Goal: Information Seeking & Learning: Learn about a topic

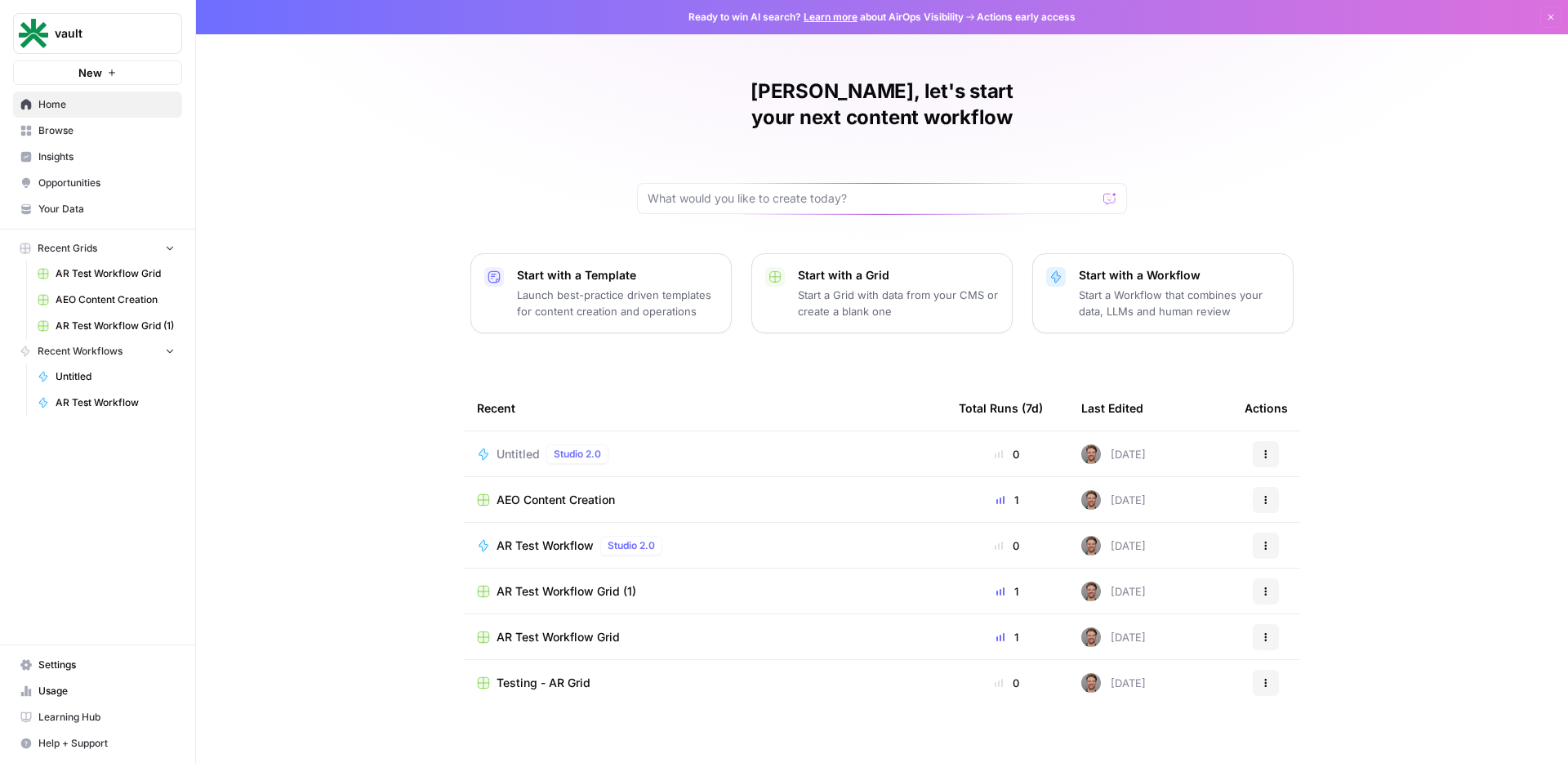
click at [110, 132] on span "Browse" at bounding box center [106, 131] width 136 height 15
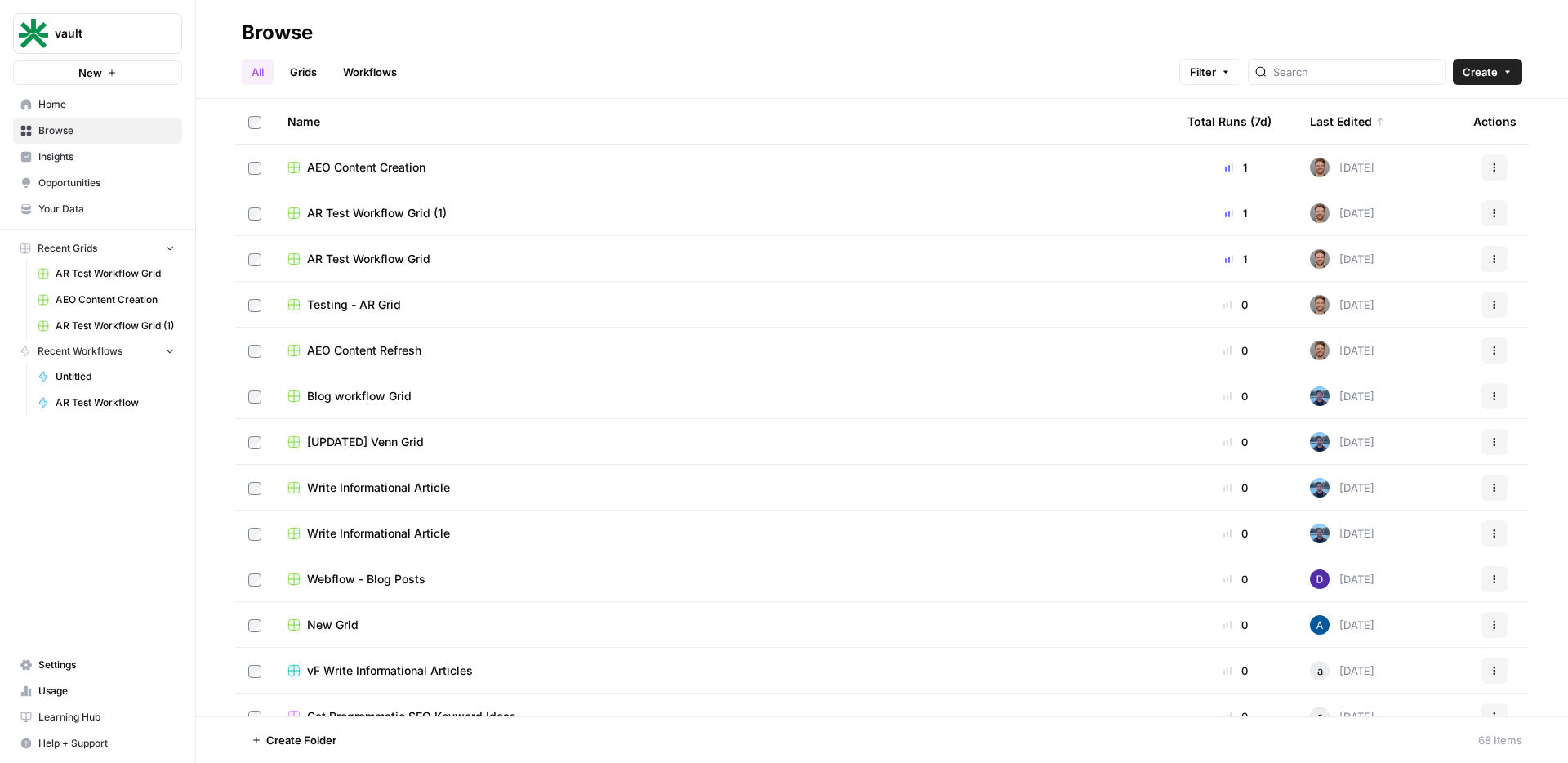
click at [103, 149] on link "Insights" at bounding box center [98, 156] width 169 height 26
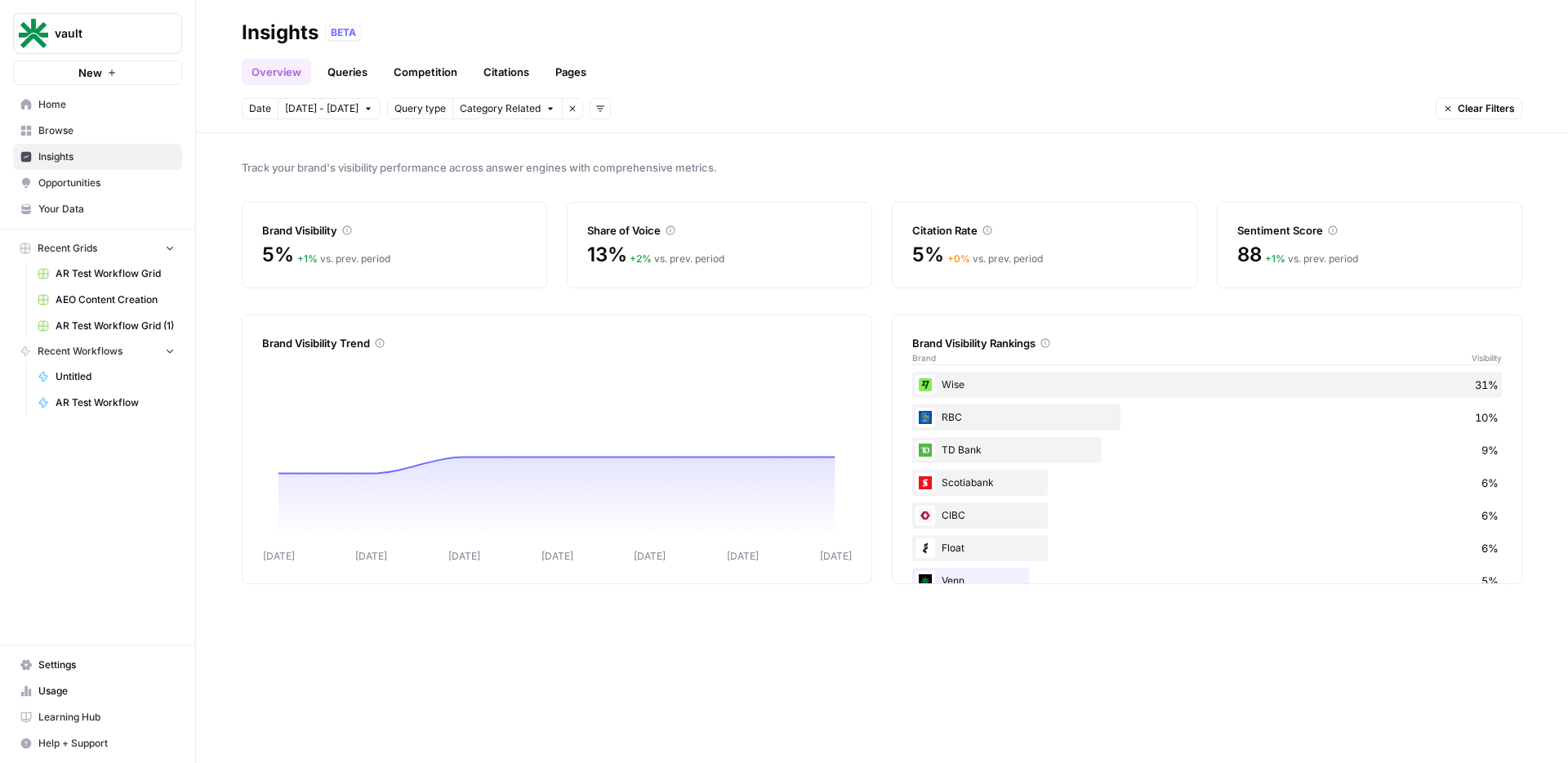
click at [343, 76] on link "Queries" at bounding box center [348, 71] width 60 height 26
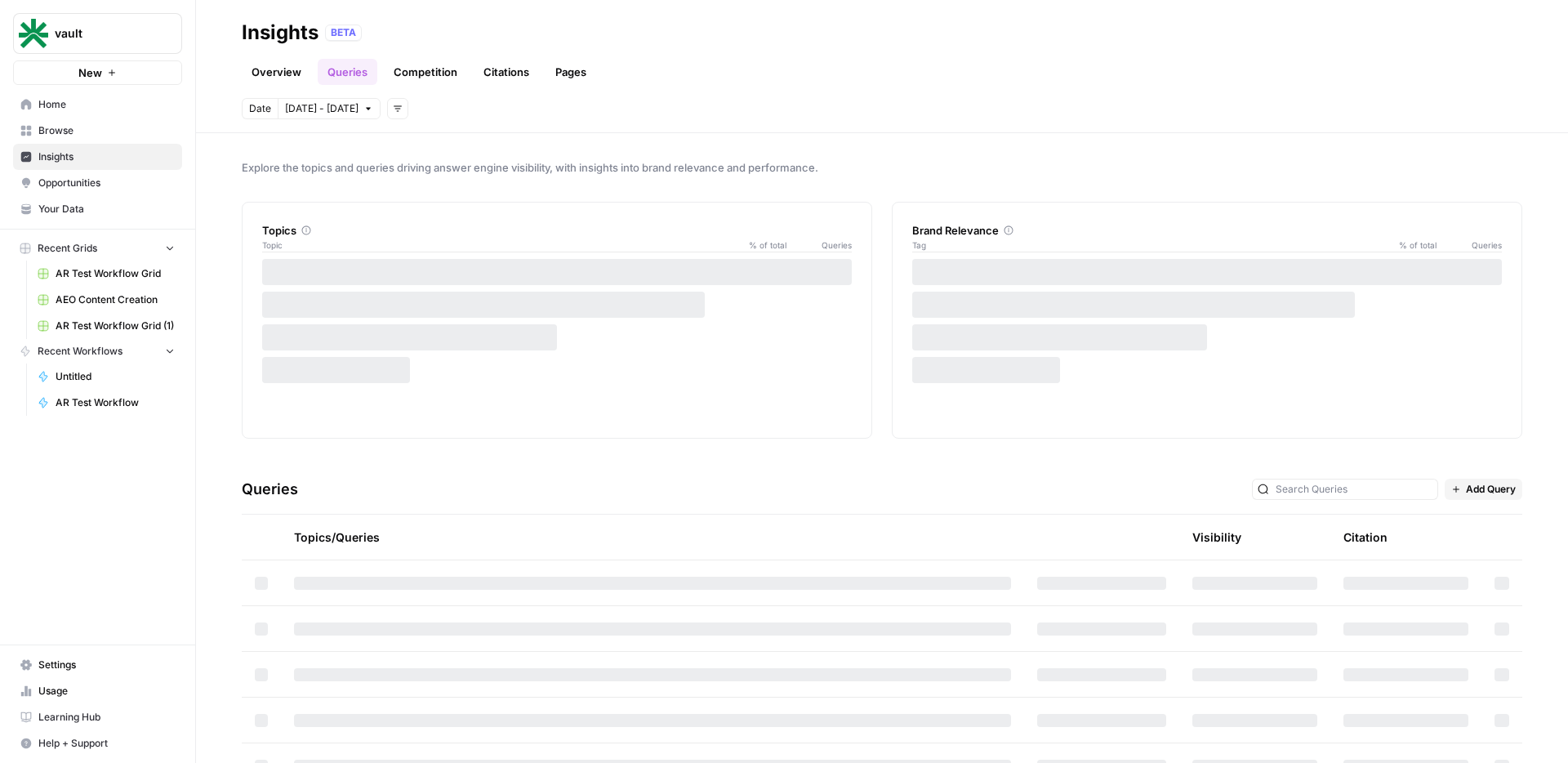
click at [409, 76] on link "Competition" at bounding box center [425, 71] width 83 height 26
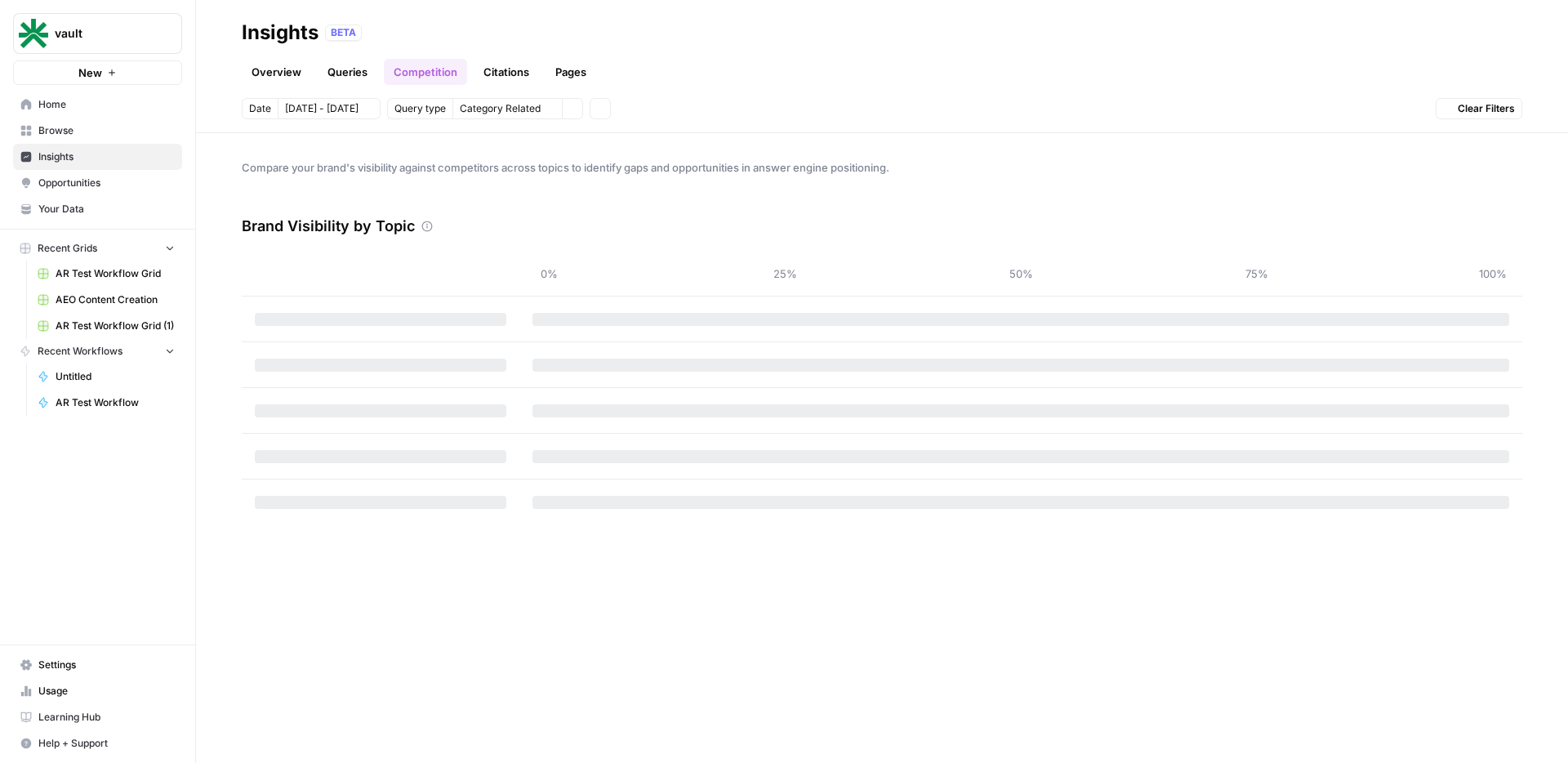
click at [520, 70] on link "Citations" at bounding box center [506, 71] width 66 height 26
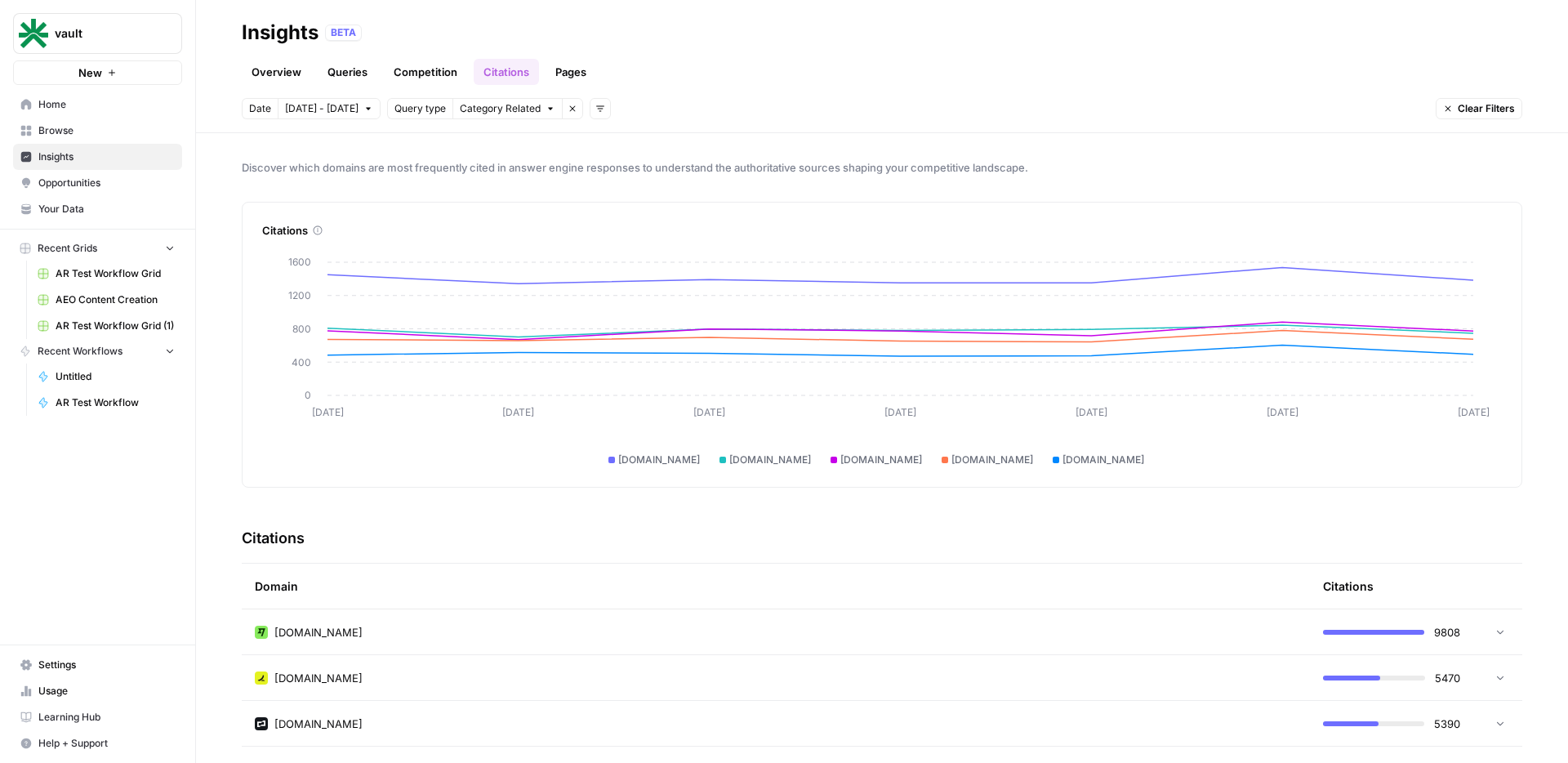
click at [405, 65] on link "Competition" at bounding box center [425, 71] width 83 height 26
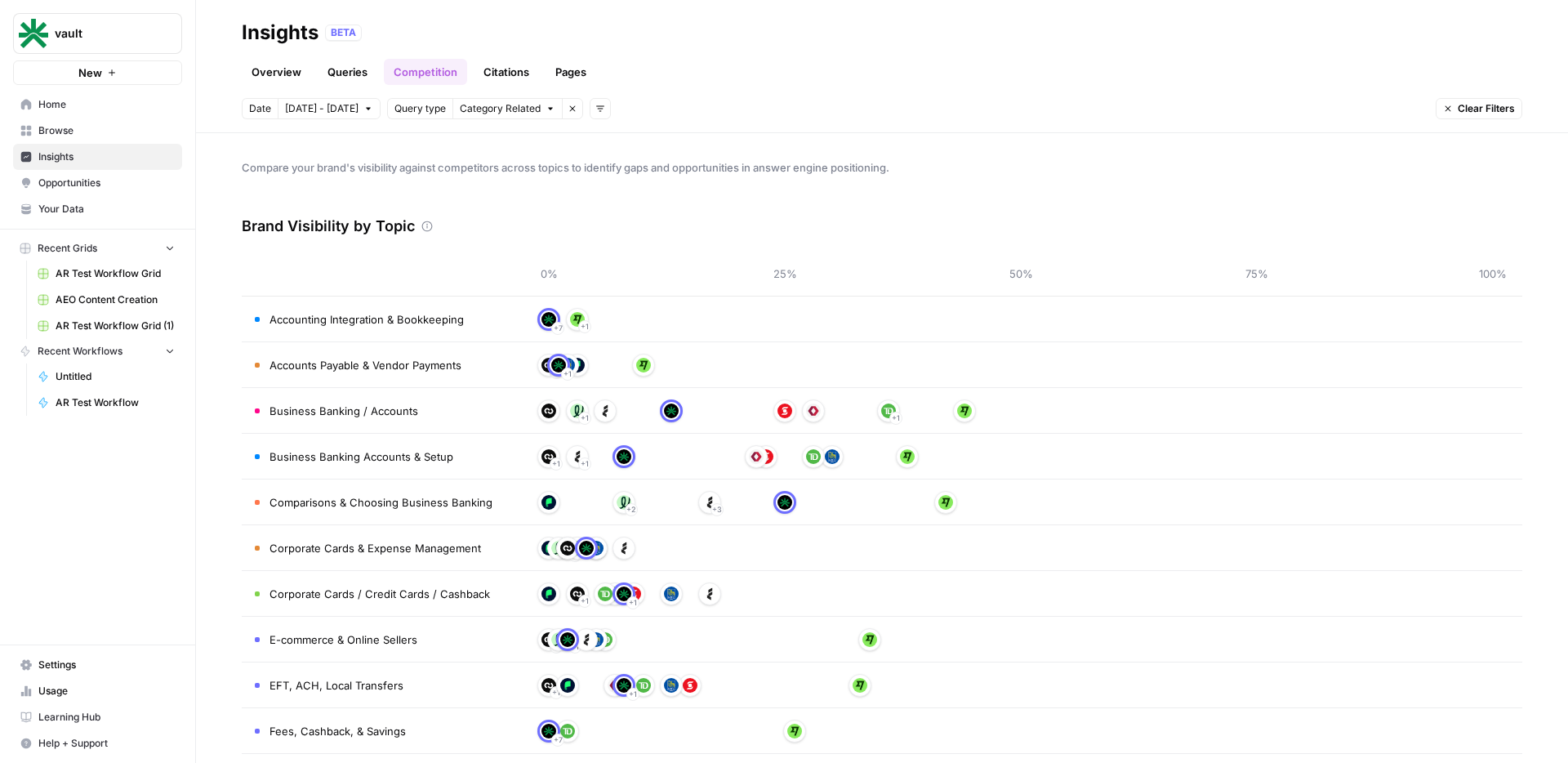
click at [347, 76] on link "Queries" at bounding box center [348, 71] width 60 height 26
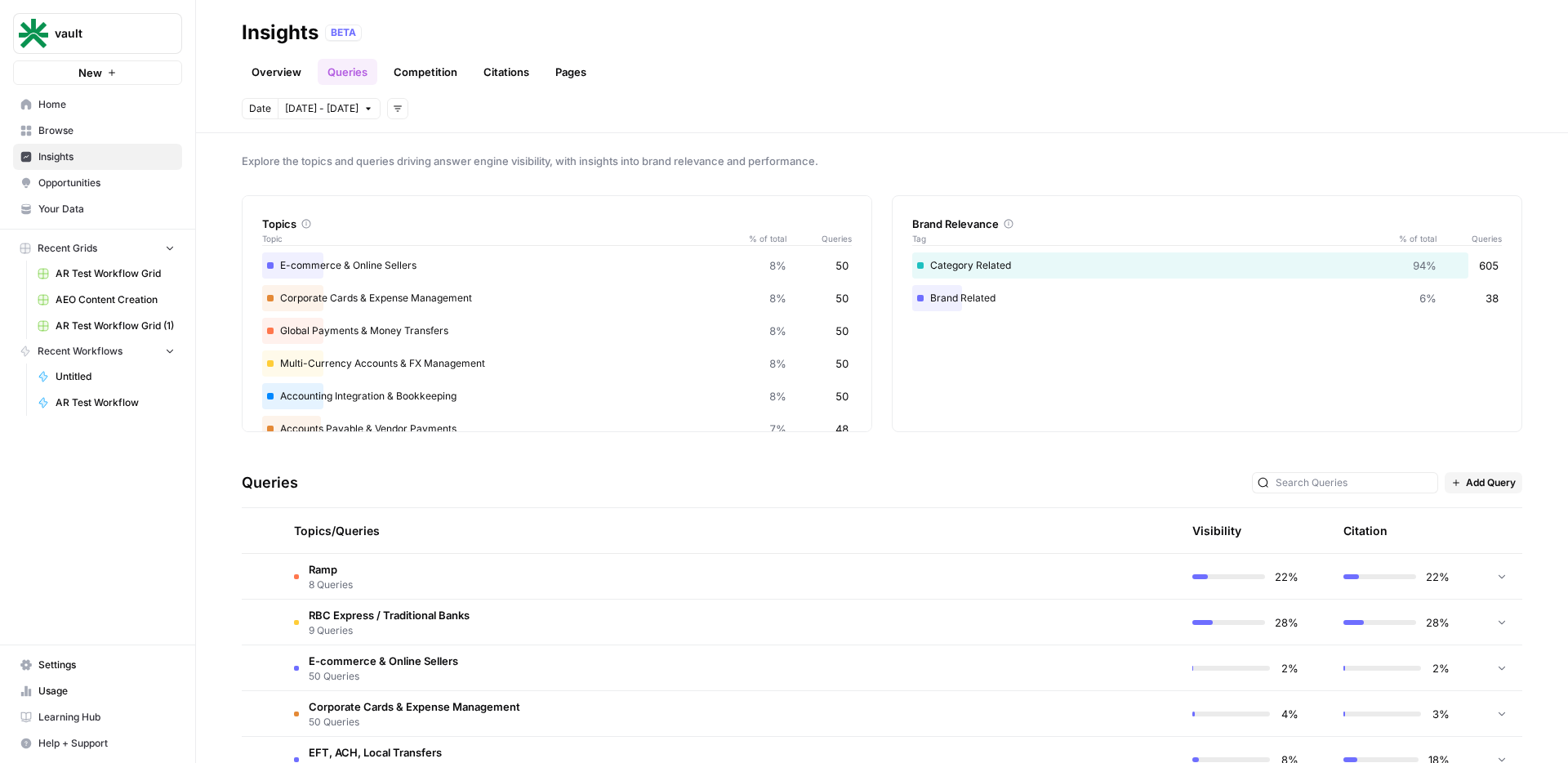
scroll to position [7, 0]
click at [564, 84] on link "Pages" at bounding box center [570, 71] width 51 height 26
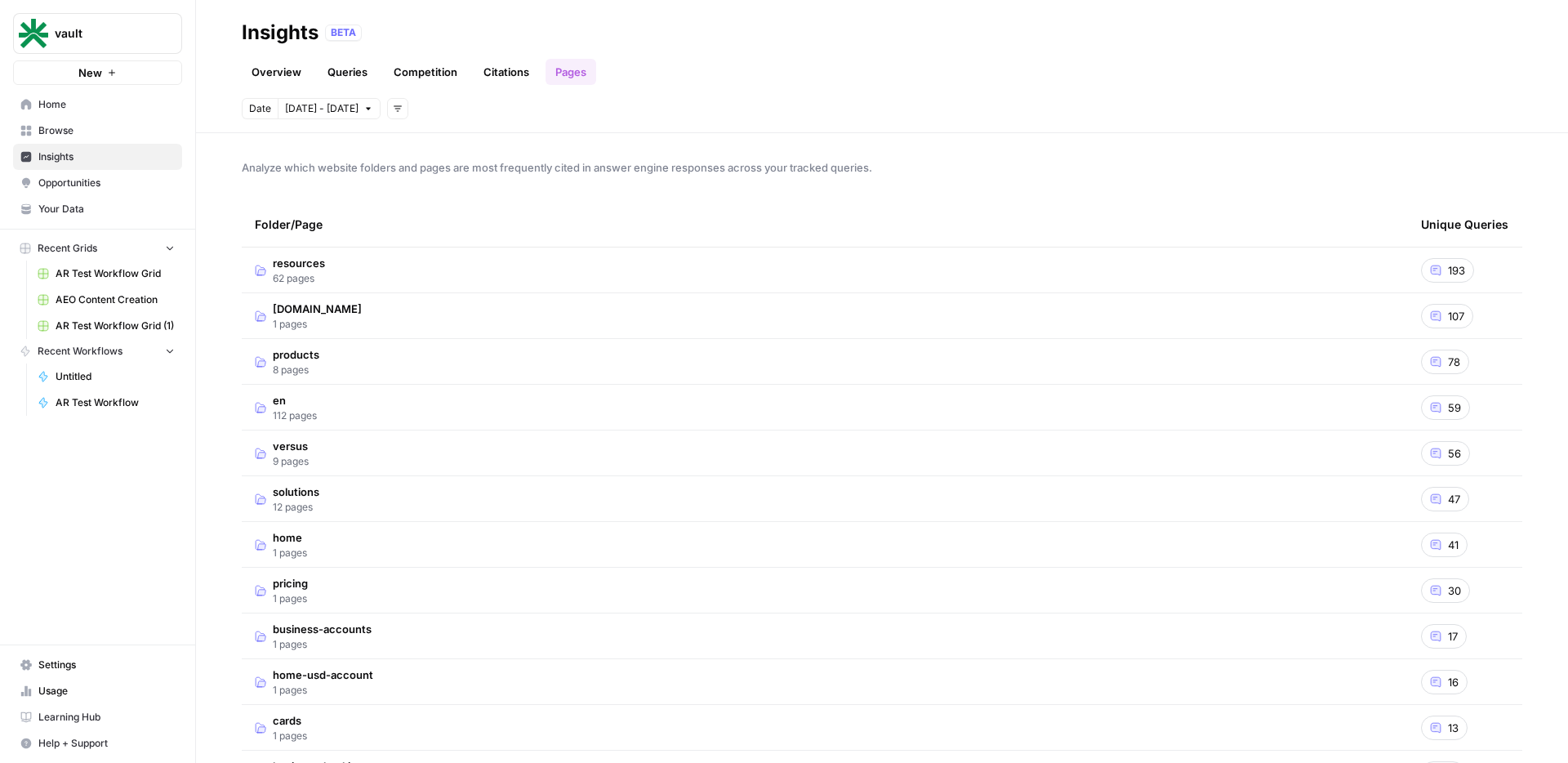
click at [422, 257] on td "resources 62 pages" at bounding box center [824, 270] width 1166 height 45
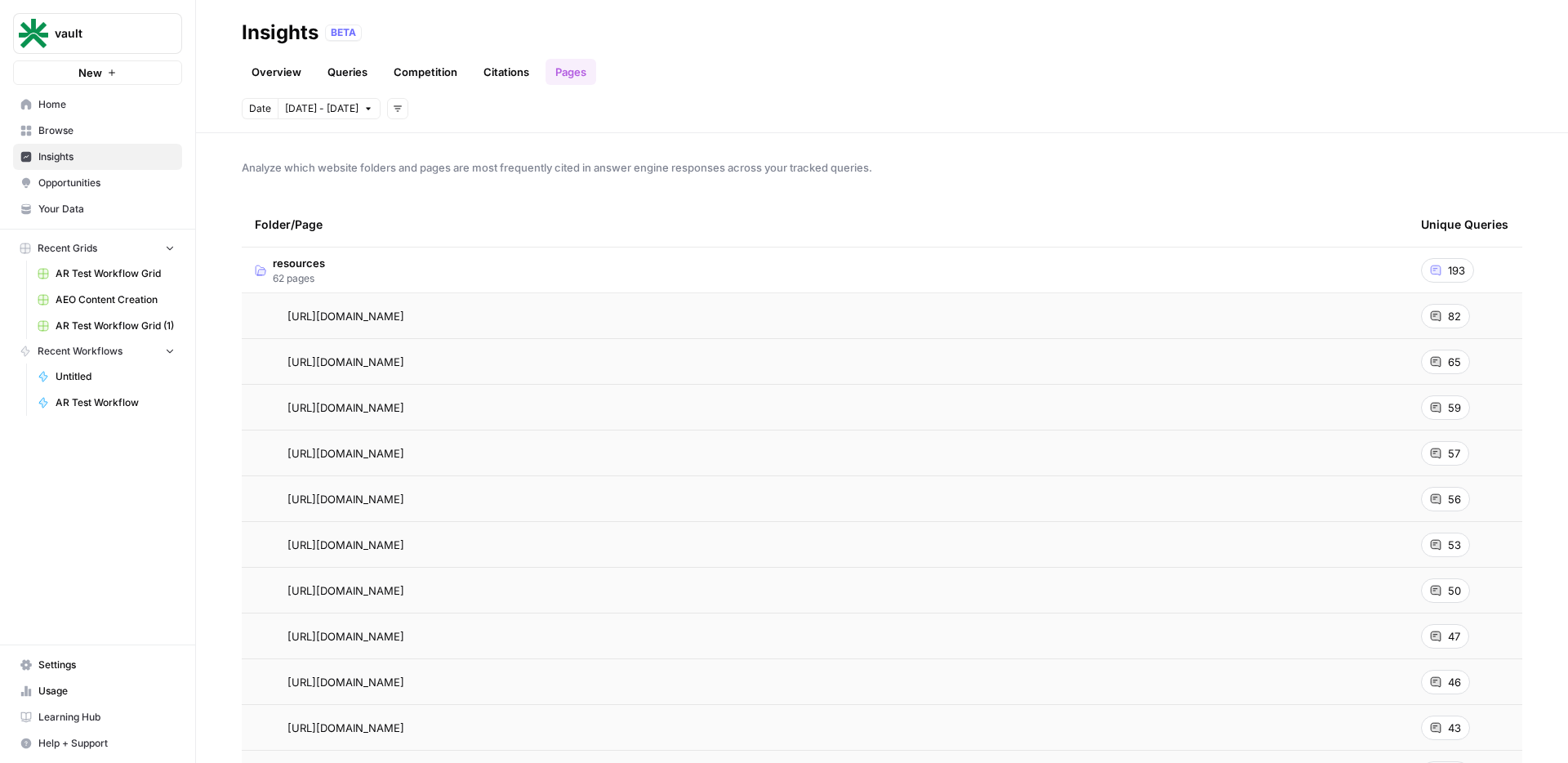
click at [403, 262] on td "resources 62 pages" at bounding box center [824, 270] width 1166 height 45
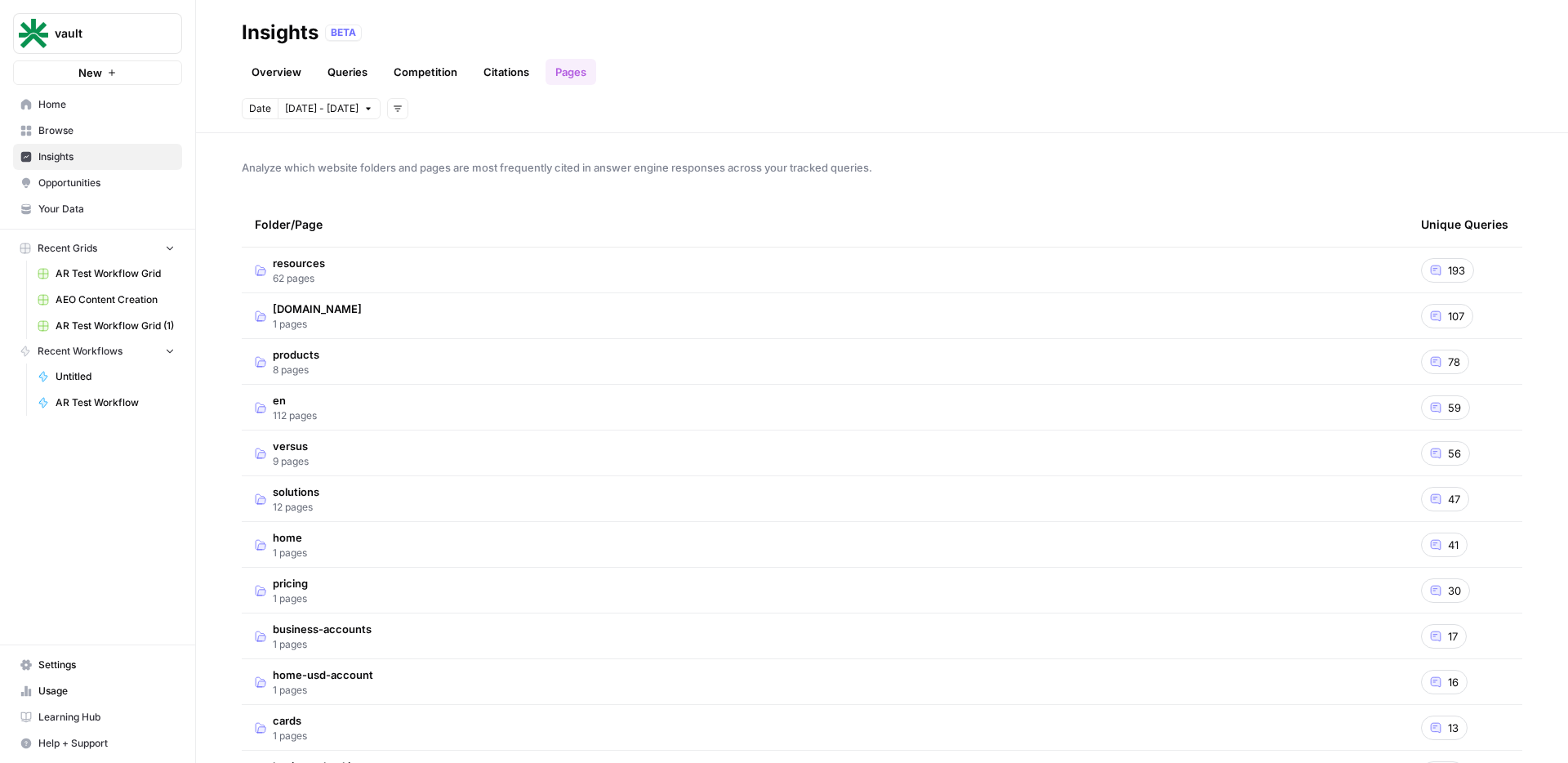
click at [408, 329] on td "[DOMAIN_NAME] 1 pages" at bounding box center [824, 315] width 1166 height 45
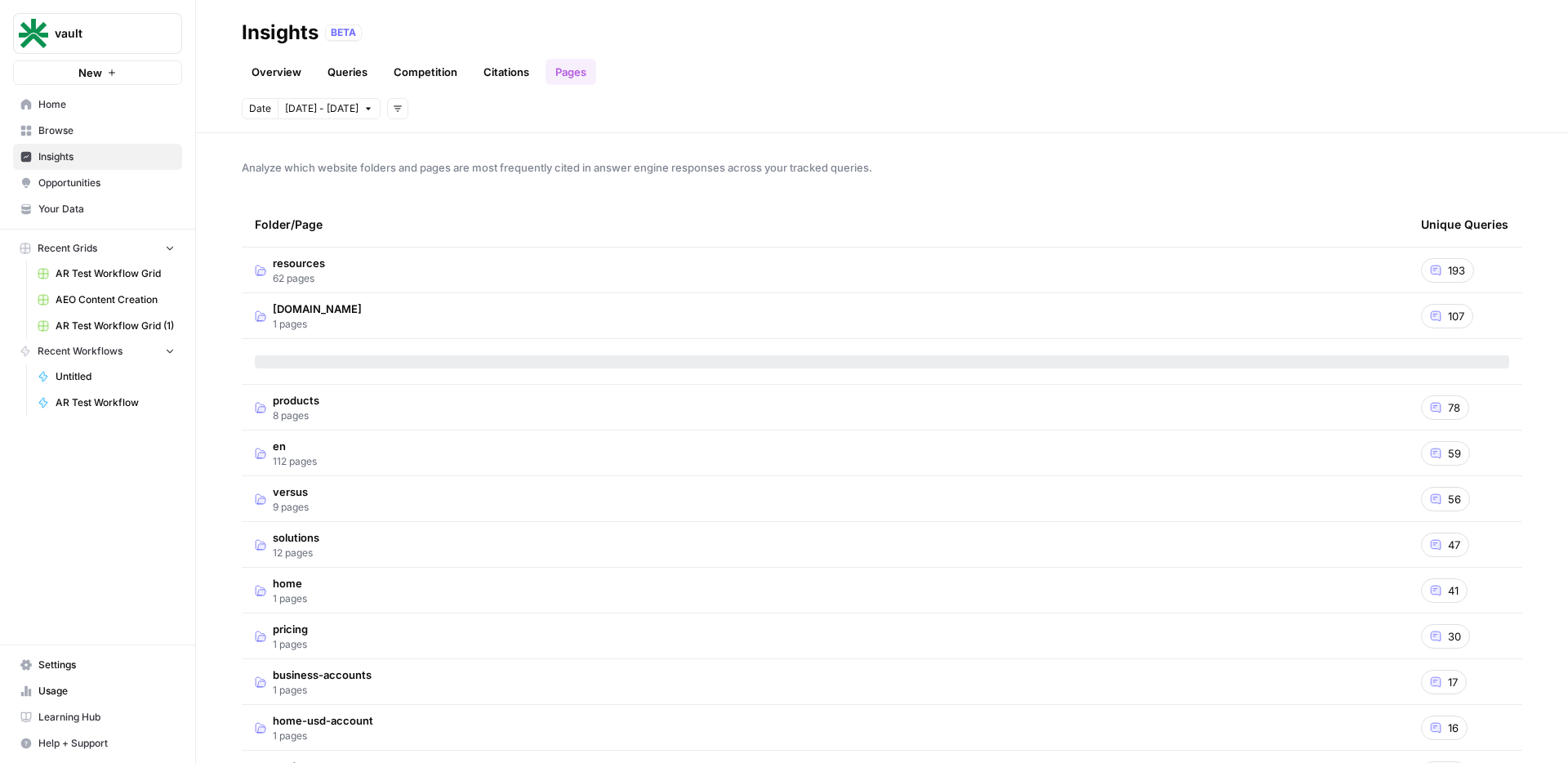
click at [408, 329] on td "[DOMAIN_NAME] 1 pages" at bounding box center [824, 315] width 1166 height 45
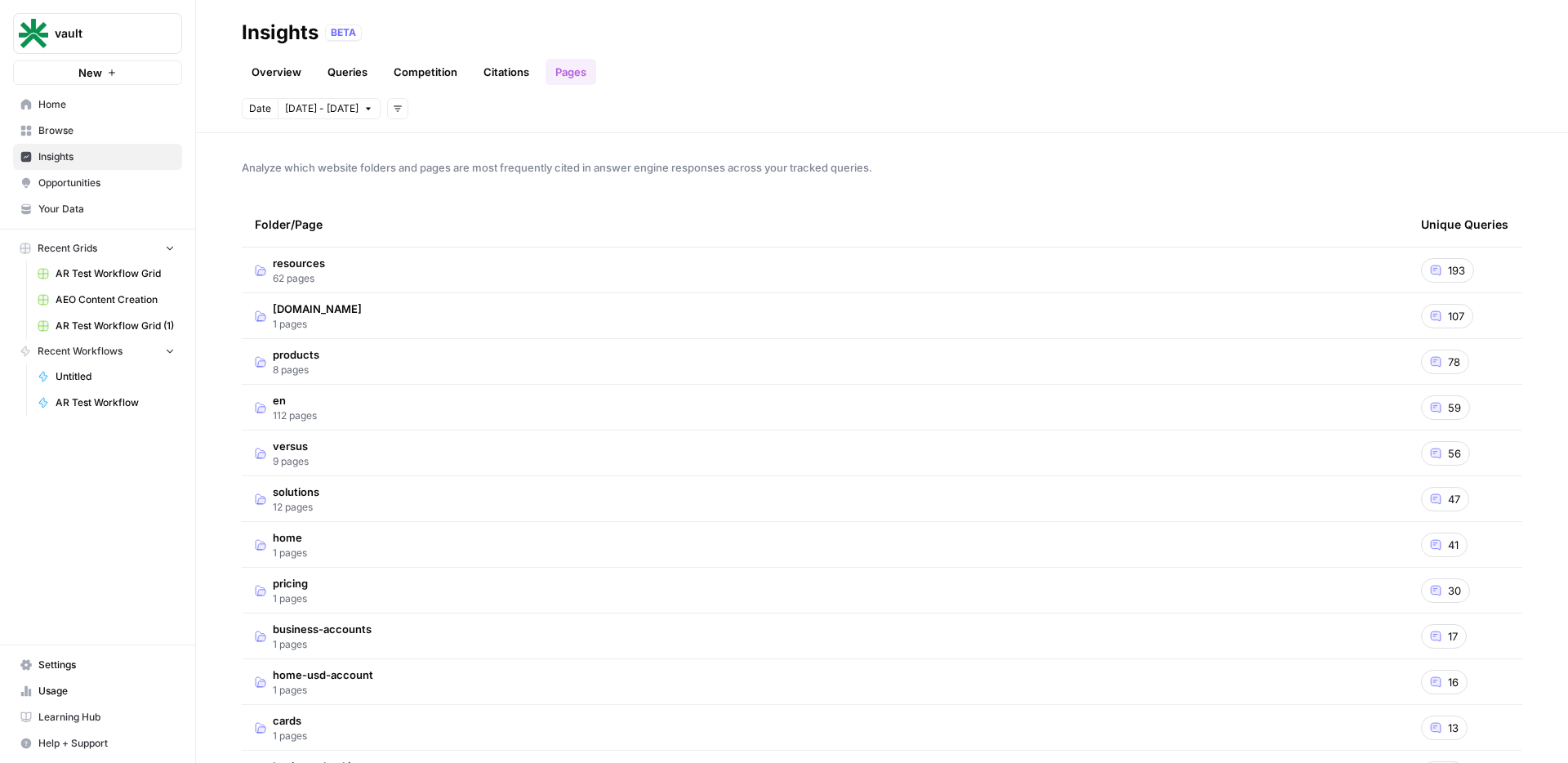
click at [388, 355] on td "products 8 pages" at bounding box center [824, 361] width 1166 height 45
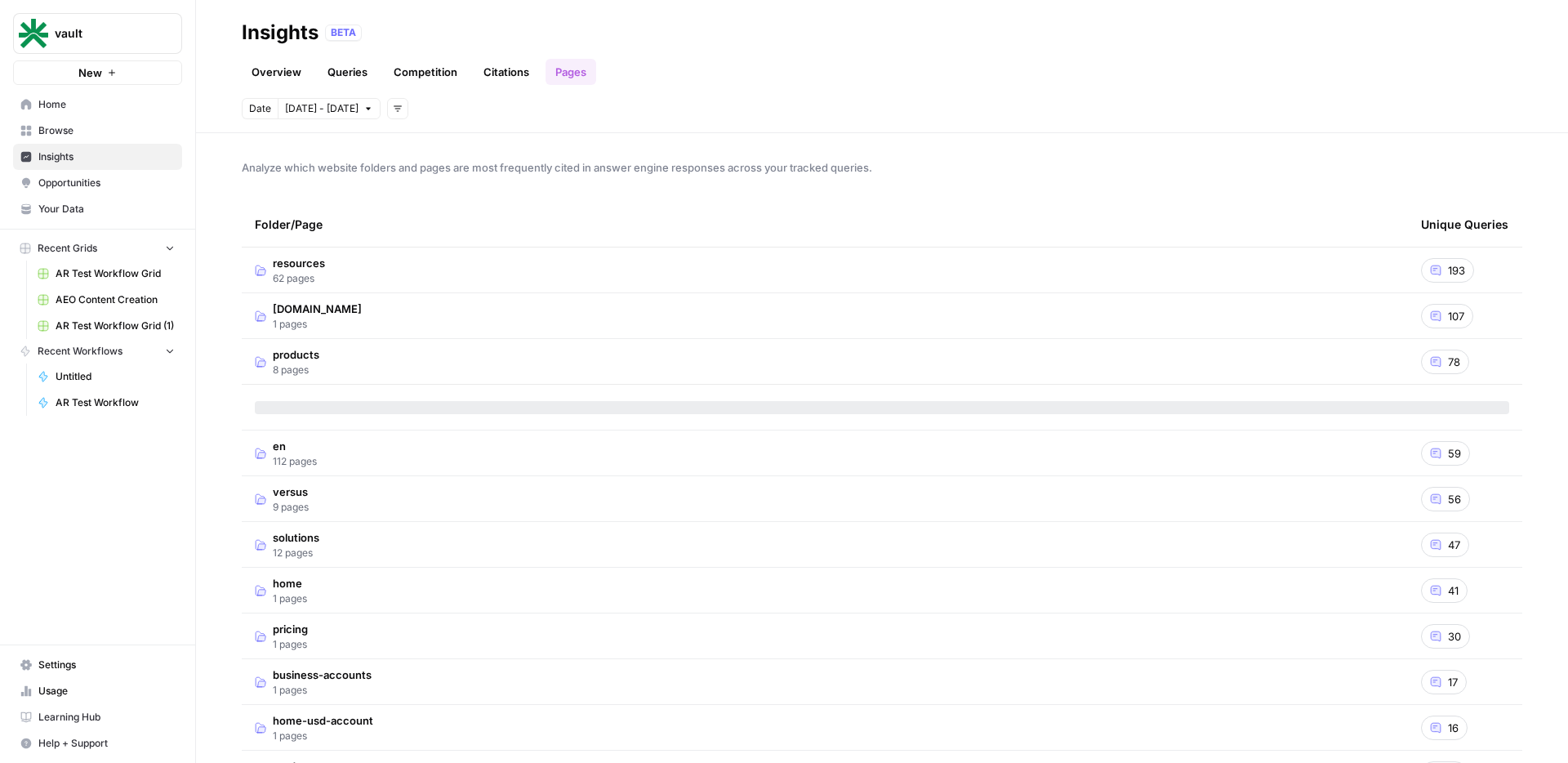
click at [388, 355] on td "products 8 pages" at bounding box center [824, 361] width 1166 height 45
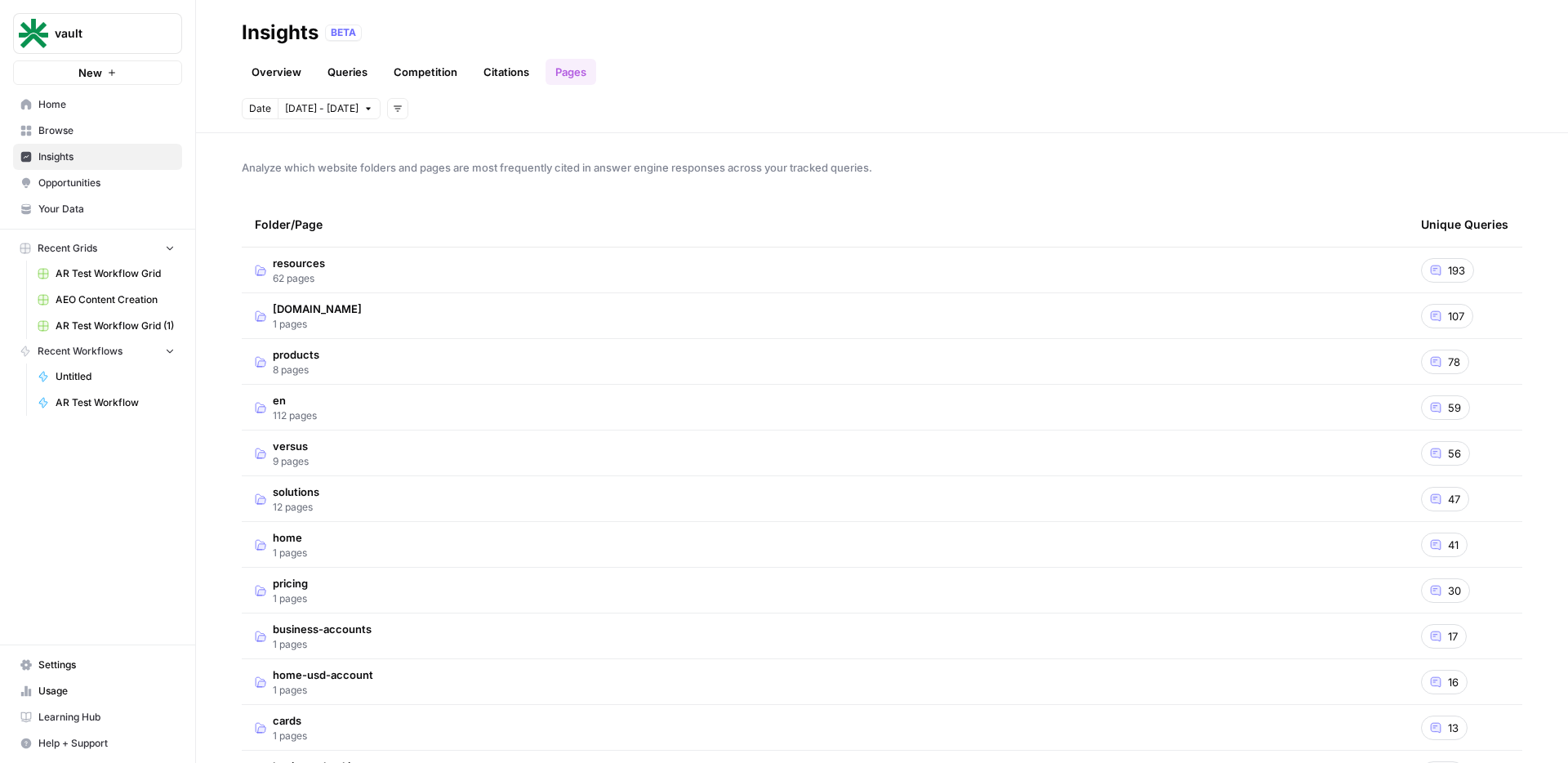
click at [110, 107] on span "Home" at bounding box center [106, 105] width 136 height 15
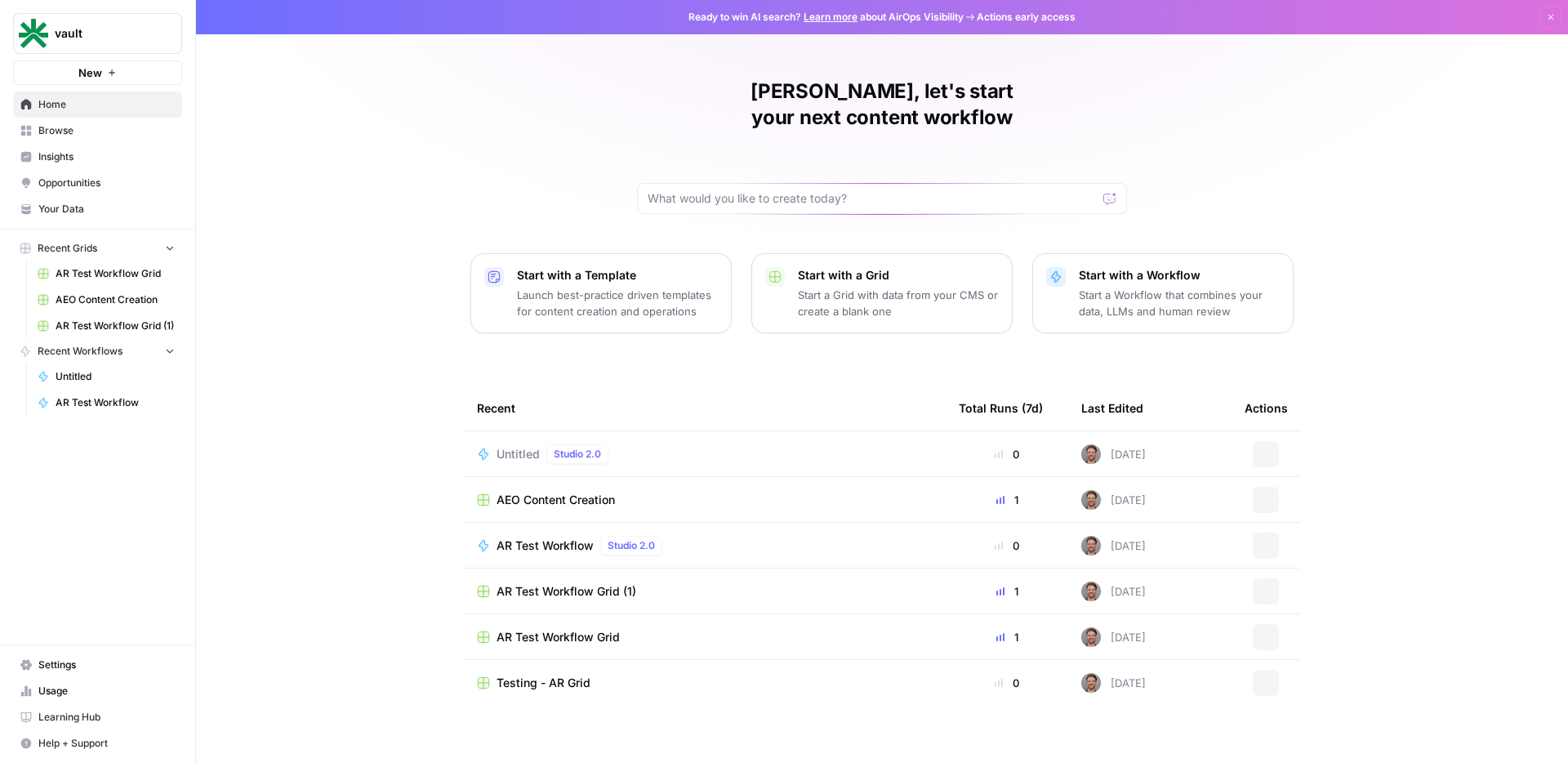
click at [107, 125] on span "Browse" at bounding box center [106, 131] width 136 height 15
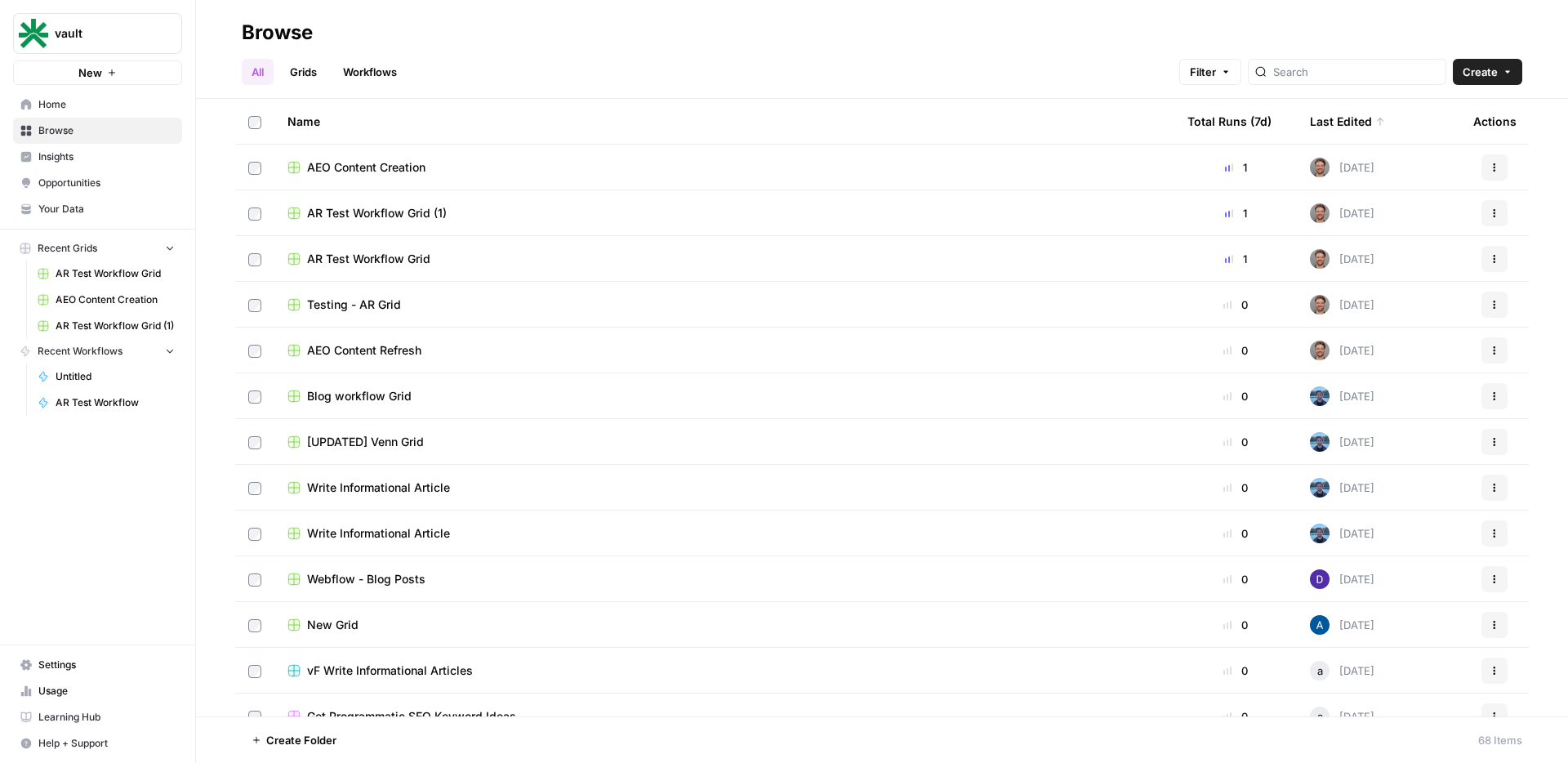
click at [100, 152] on span "Insights" at bounding box center [106, 157] width 136 height 15
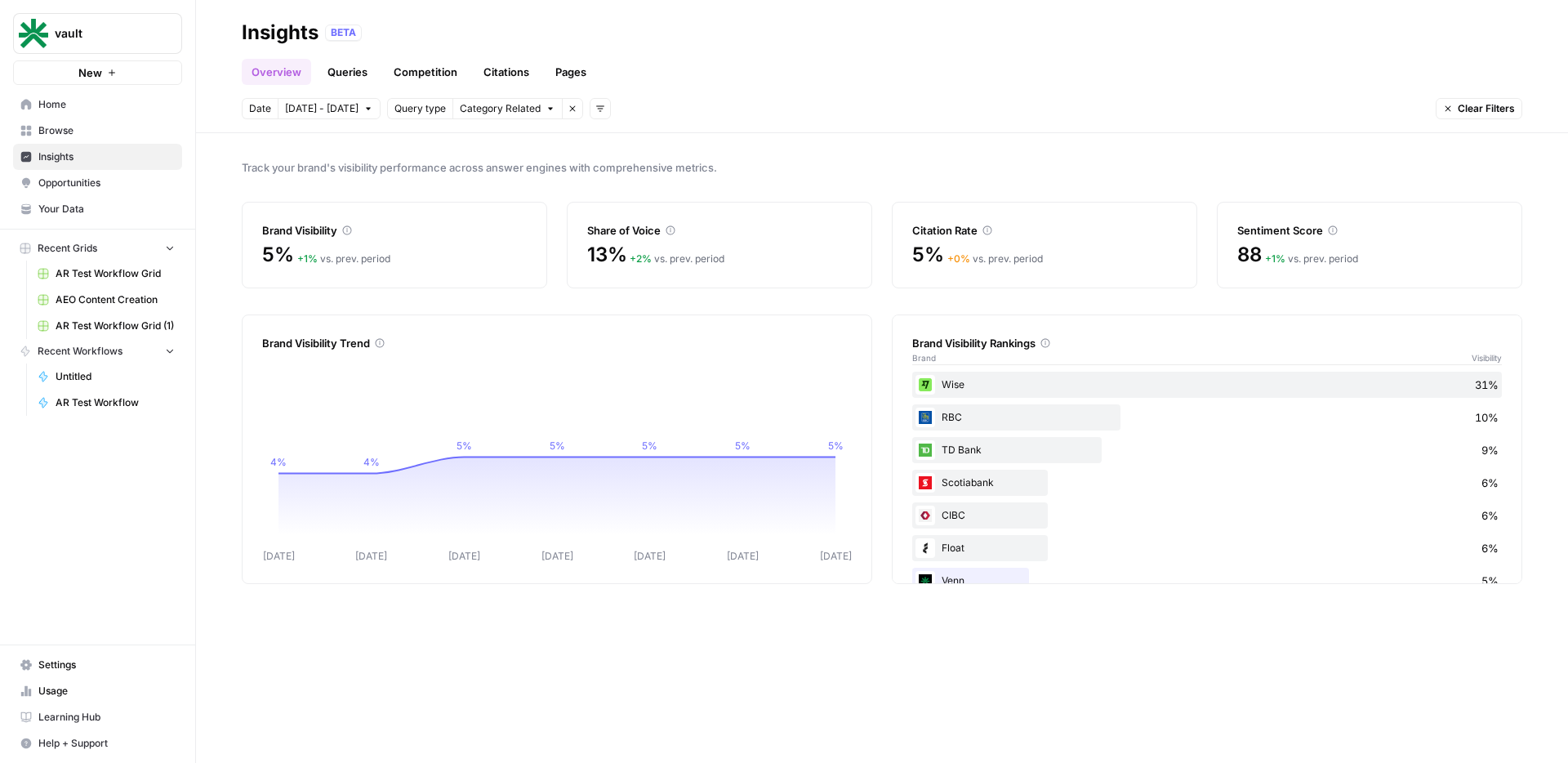
click at [113, 209] on span "Your Data" at bounding box center [106, 209] width 136 height 15
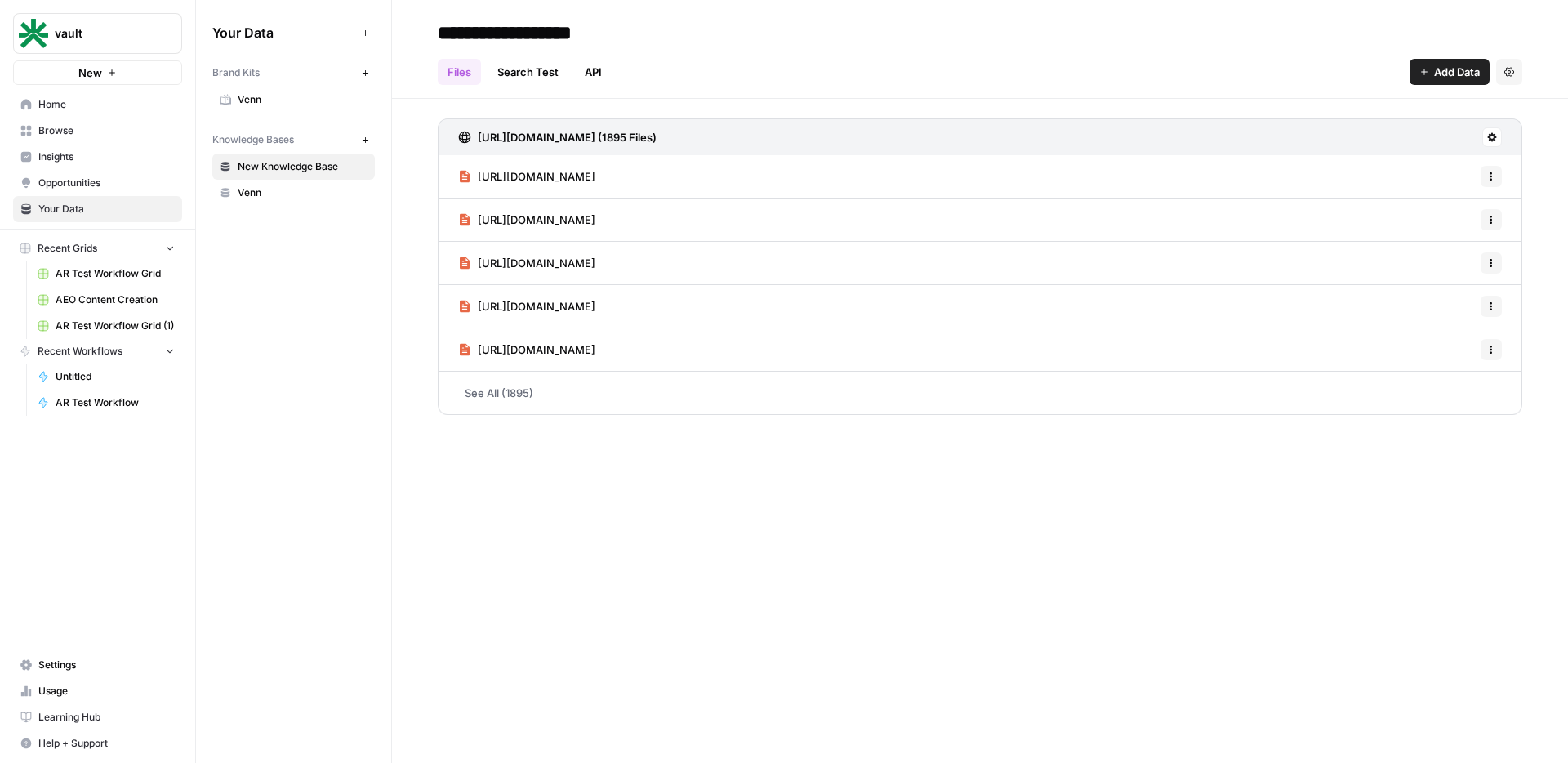
click at [538, 76] on link "Search Test" at bounding box center [527, 71] width 81 height 26
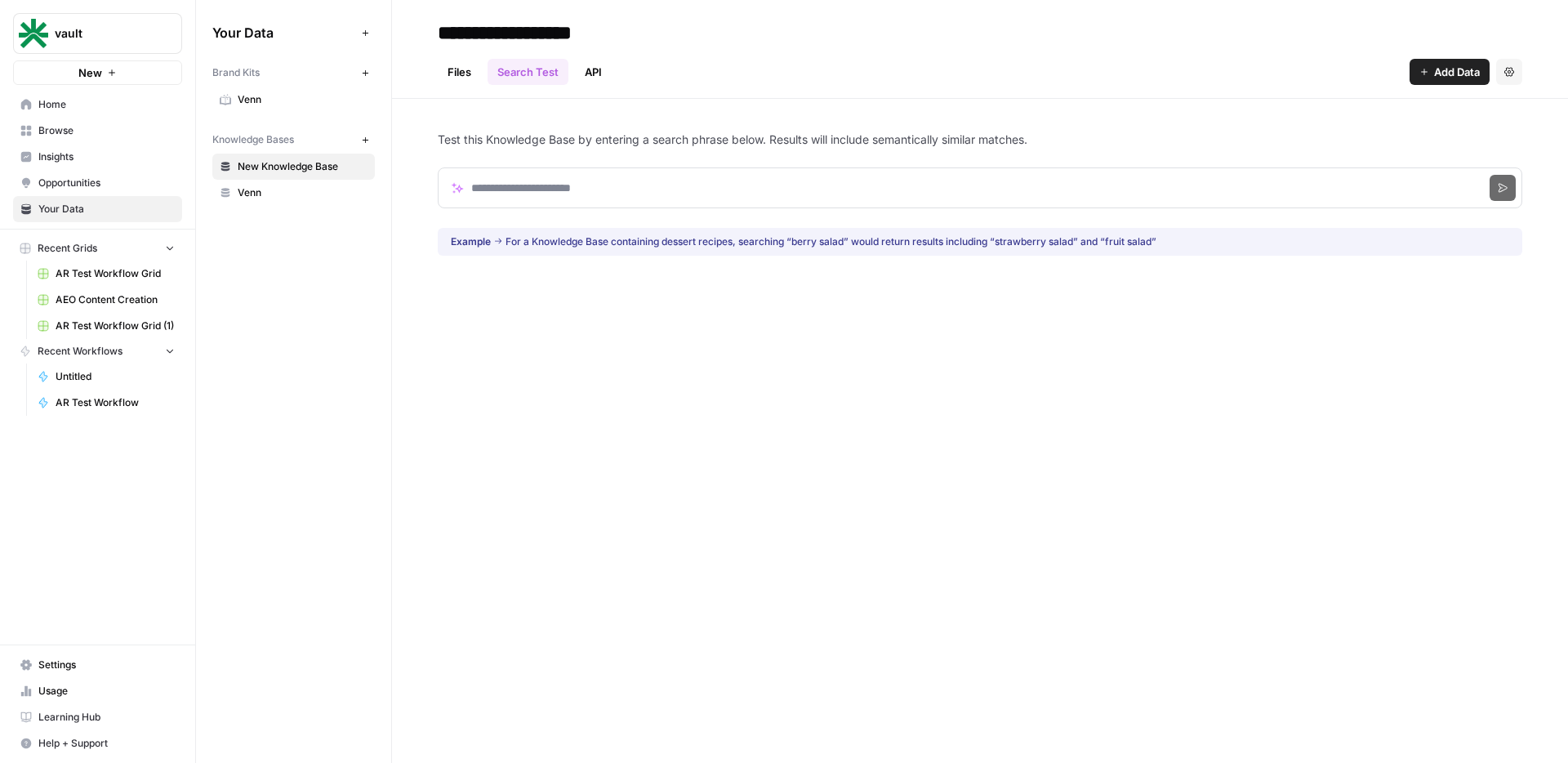
click at [594, 73] on link "API" at bounding box center [593, 71] width 37 height 26
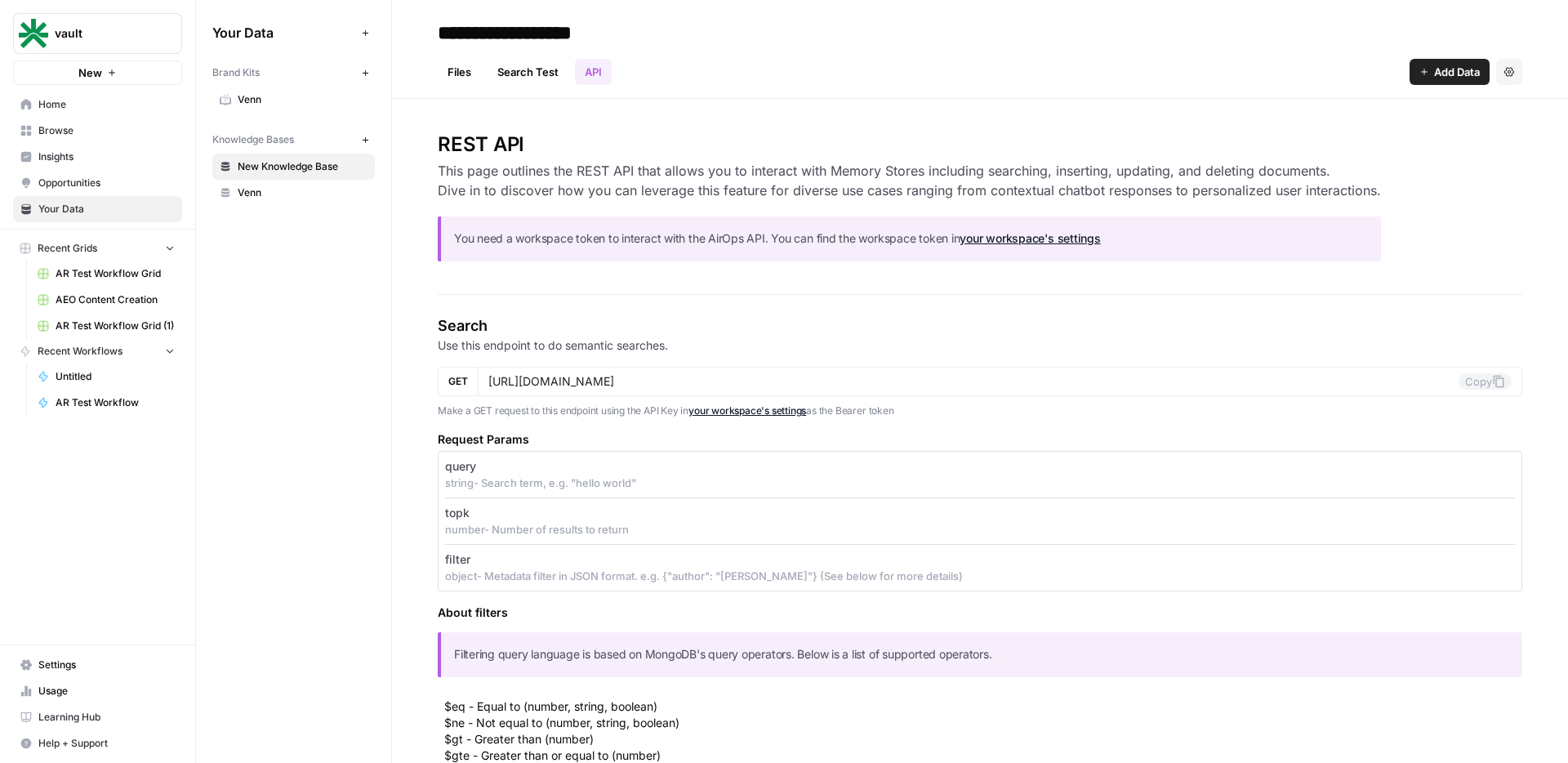
click at [540, 66] on link "Search Test" at bounding box center [527, 71] width 81 height 26
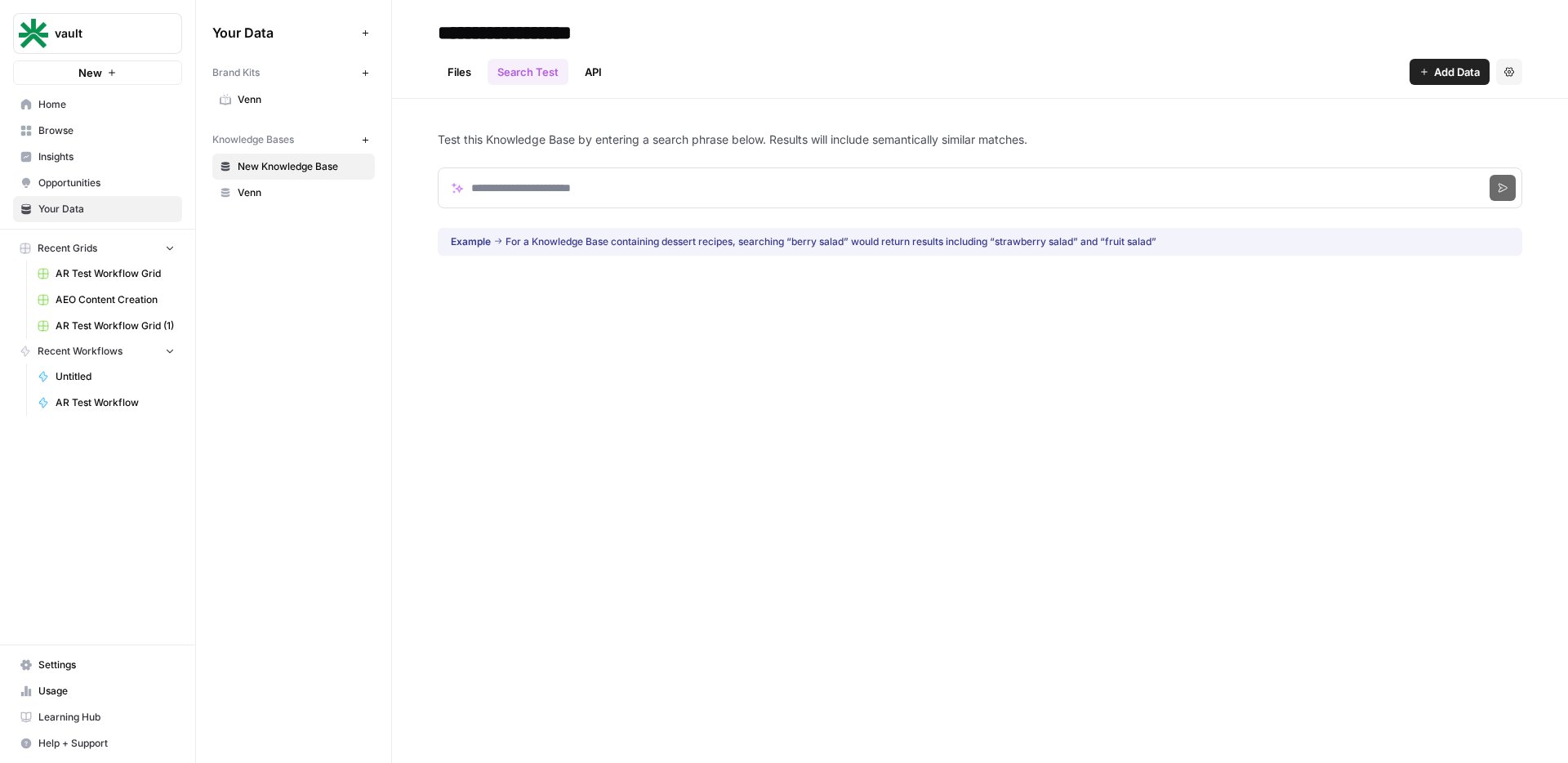
click at [47, 182] on span "Opportunities" at bounding box center [106, 183] width 136 height 15
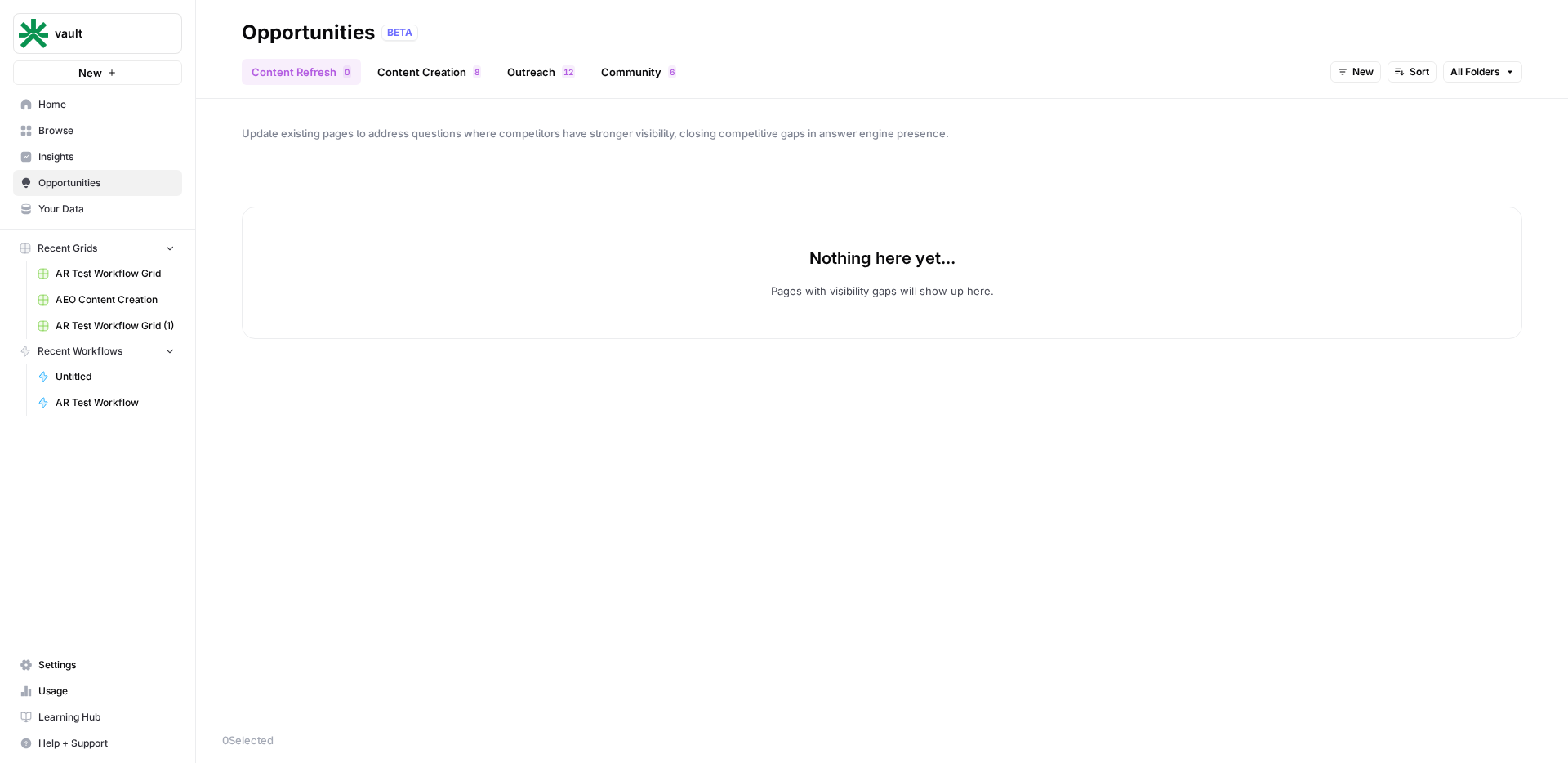
click at [435, 75] on link "Content Creation 8" at bounding box center [429, 71] width 124 height 26
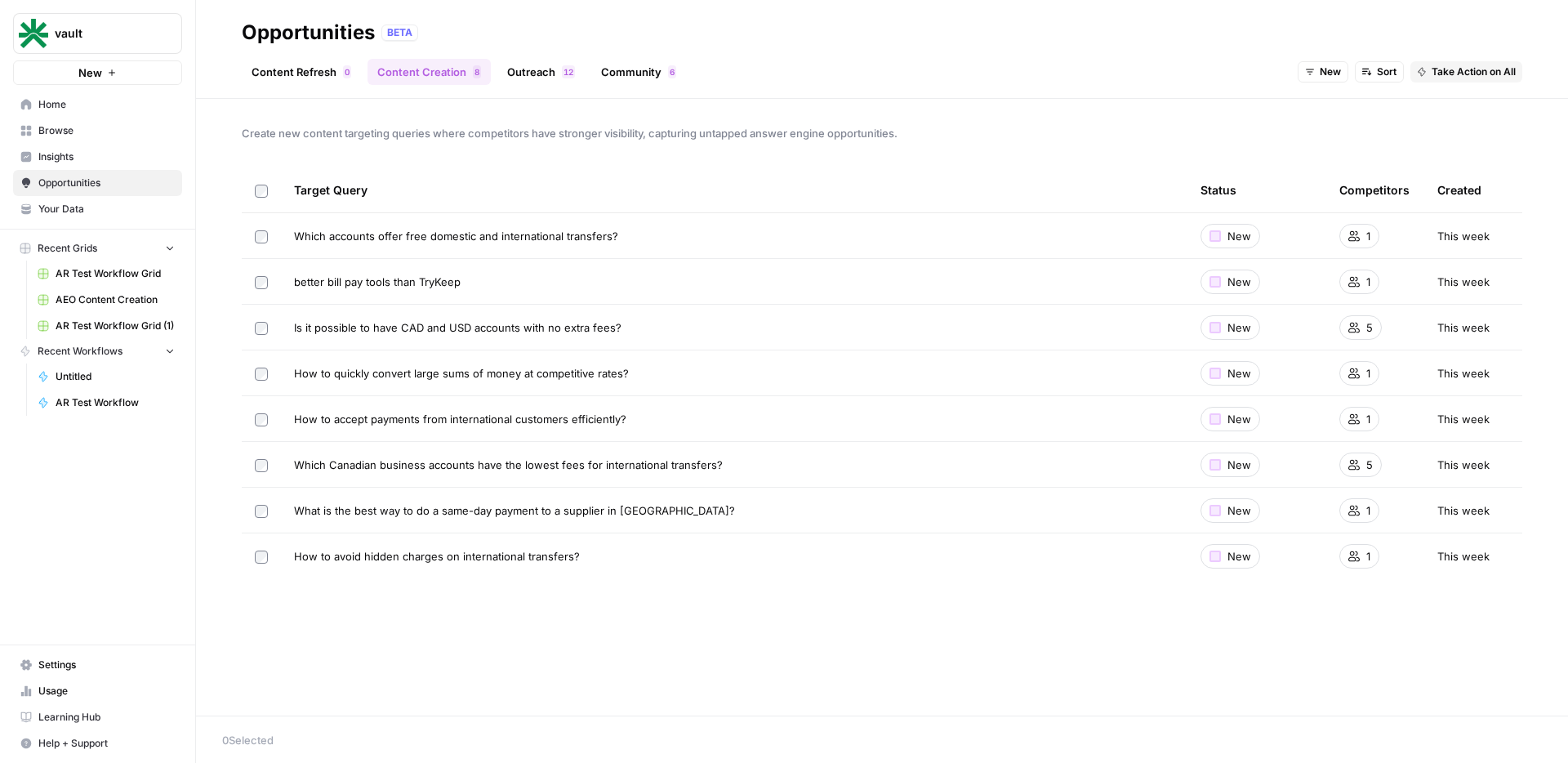
click at [76, 95] on link "Home" at bounding box center [98, 104] width 169 height 26
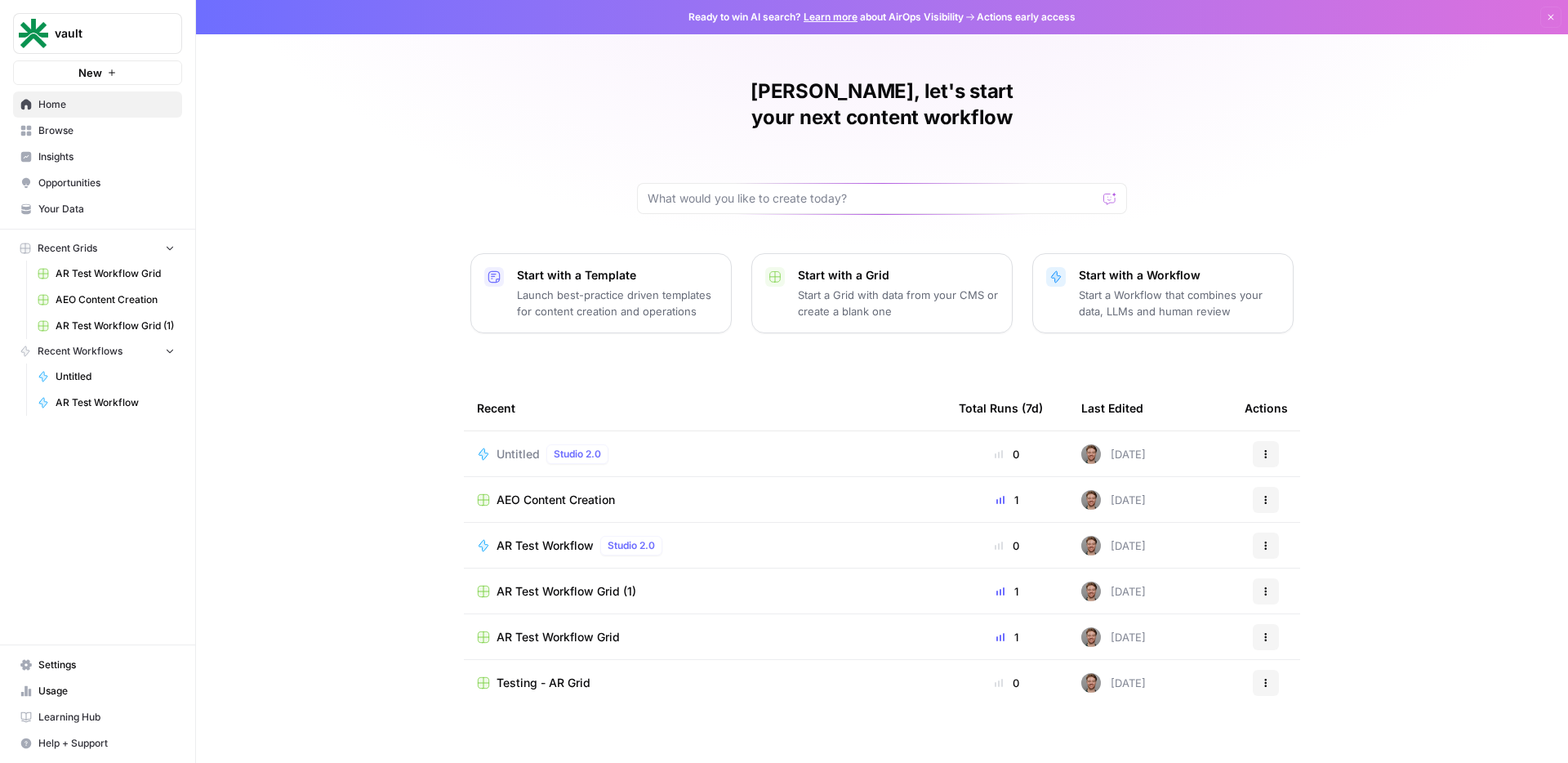
click at [76, 131] on span "Browse" at bounding box center [106, 131] width 136 height 15
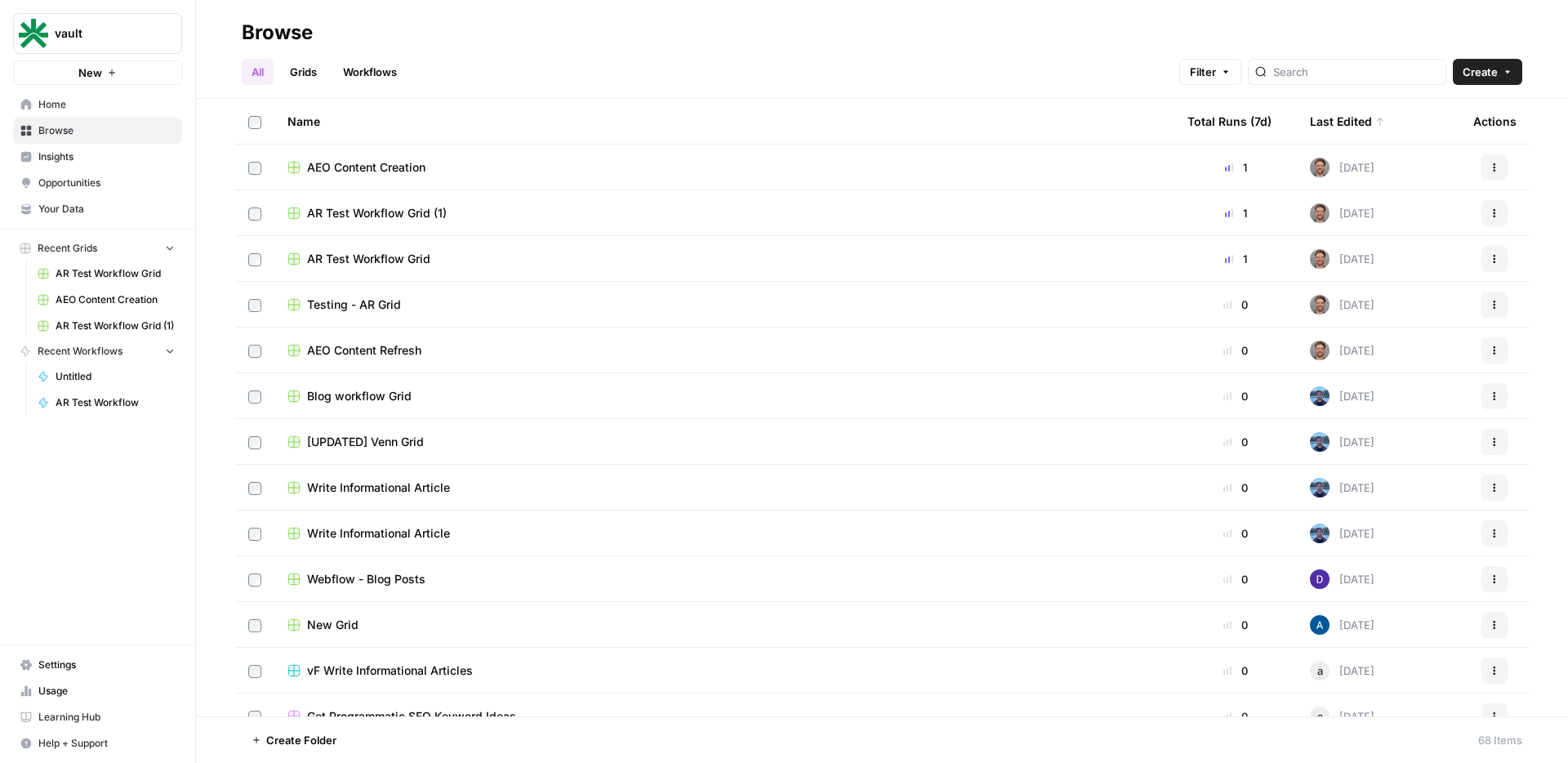
click at [325, 61] on link "Grids" at bounding box center [303, 71] width 46 height 26
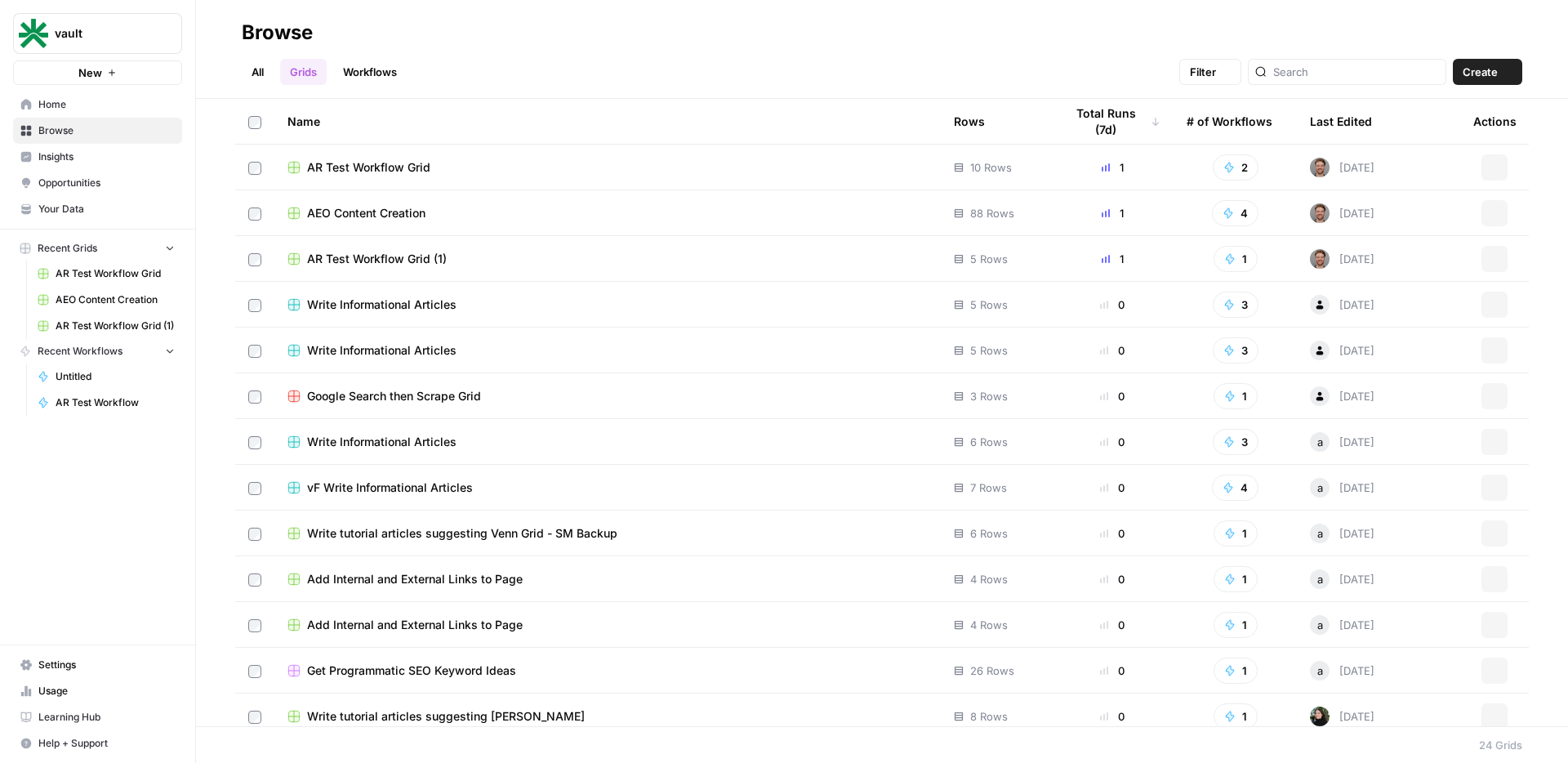
click at [381, 70] on link "Workflows" at bounding box center [369, 71] width 74 height 26
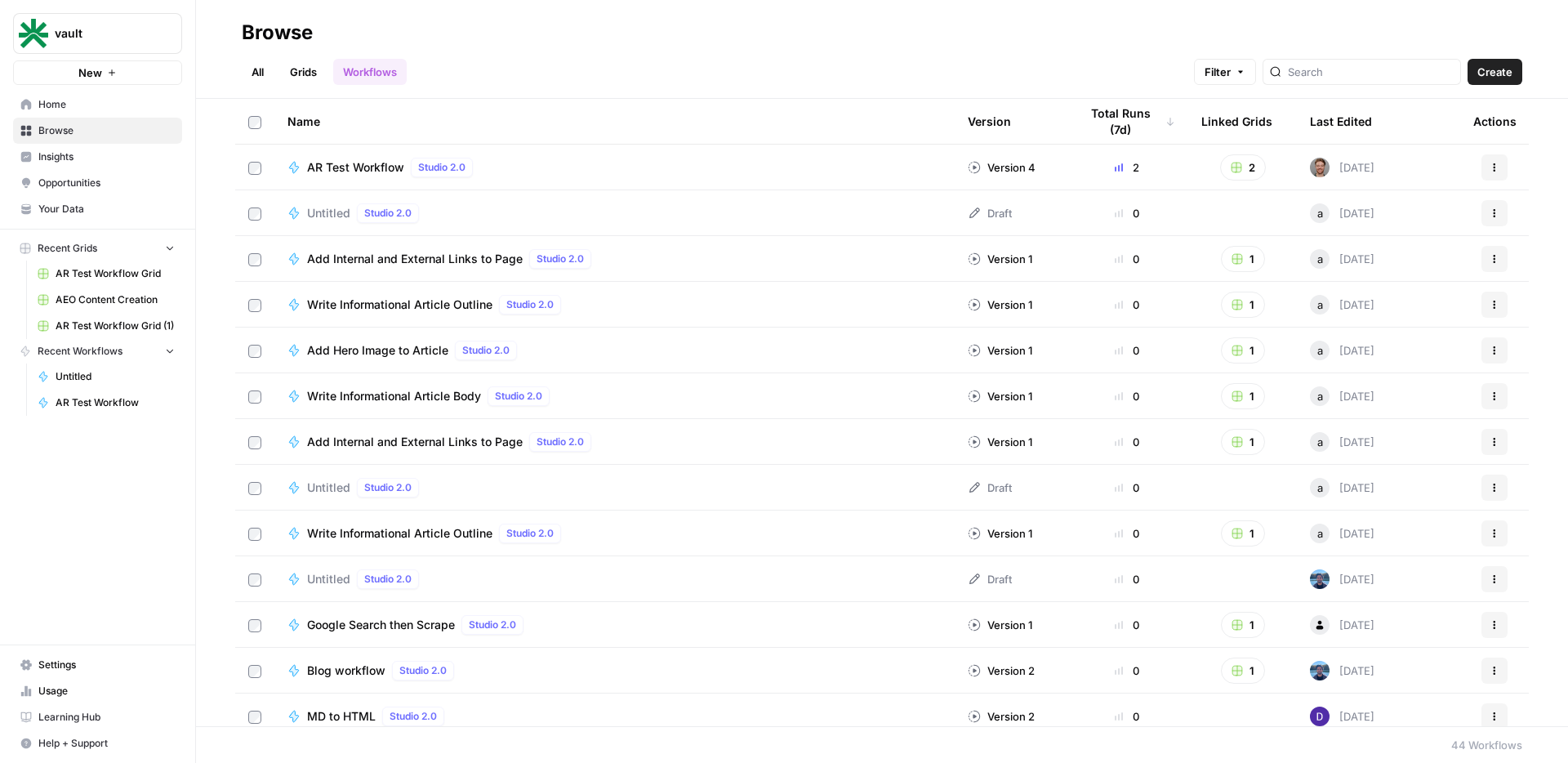
click at [67, 159] on span "Insights" at bounding box center [106, 157] width 136 height 15
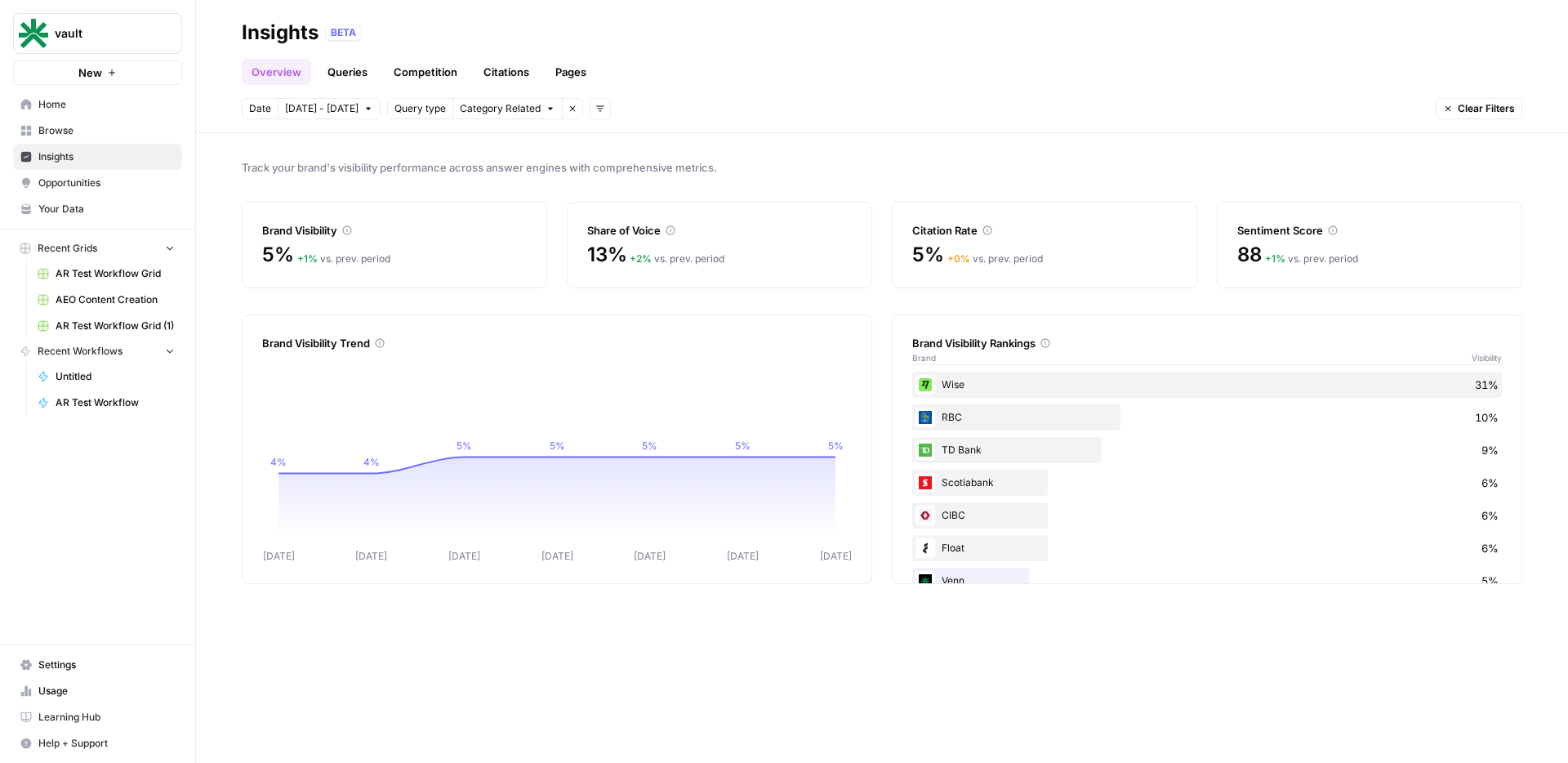
scroll to position [128, 0]
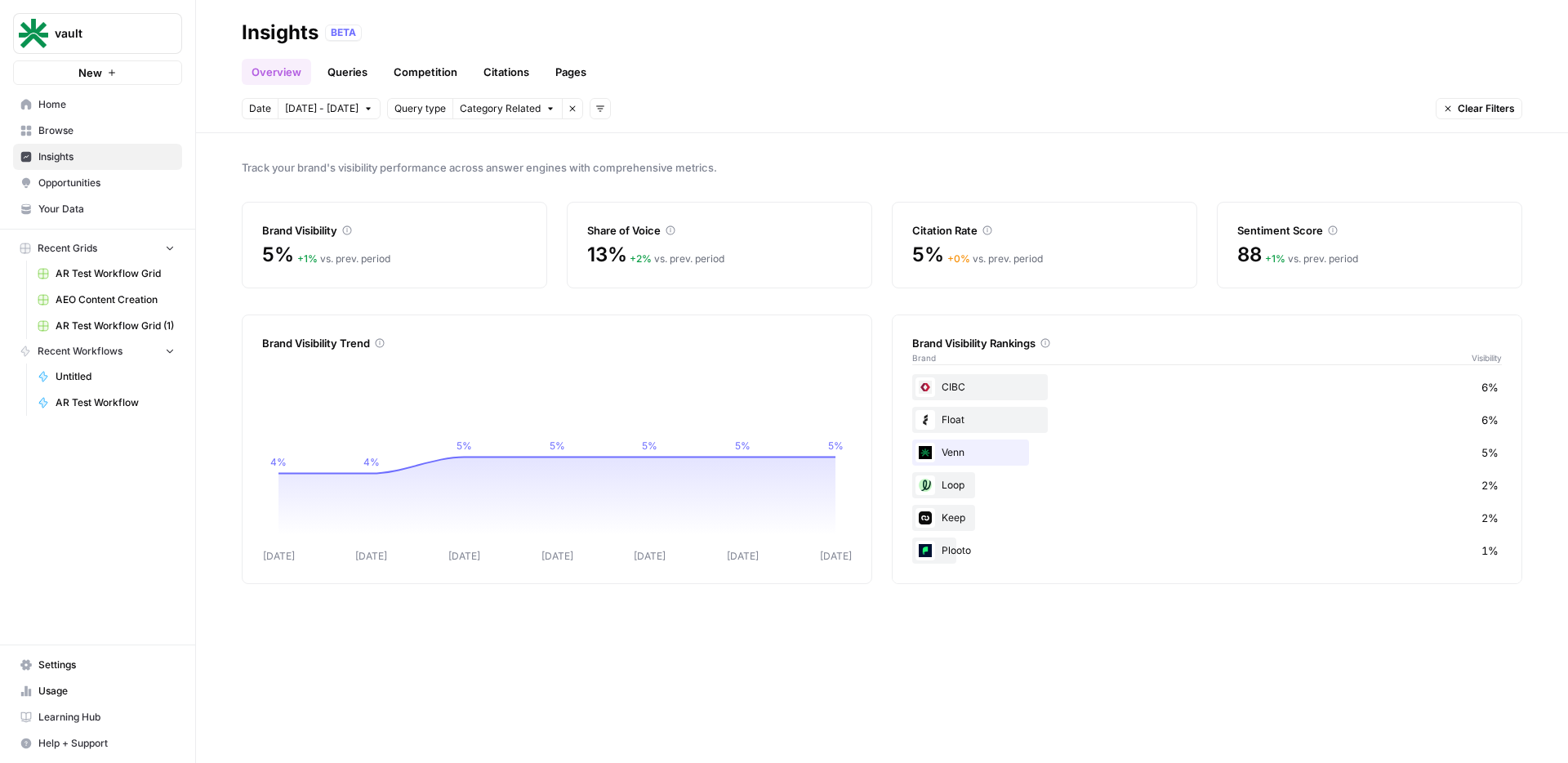
click at [340, 81] on link "Queries" at bounding box center [348, 71] width 60 height 26
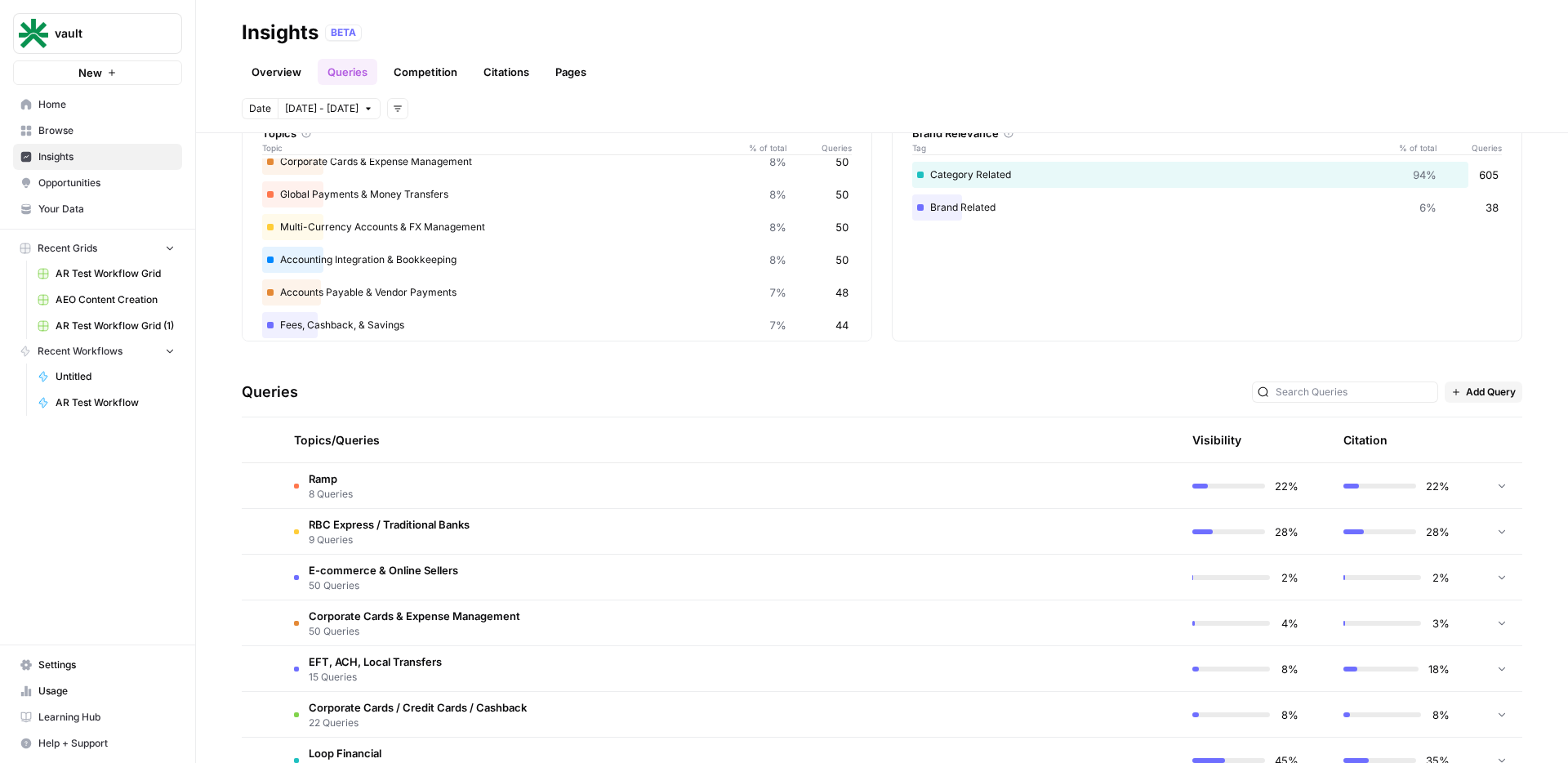
scroll to position [102, 0]
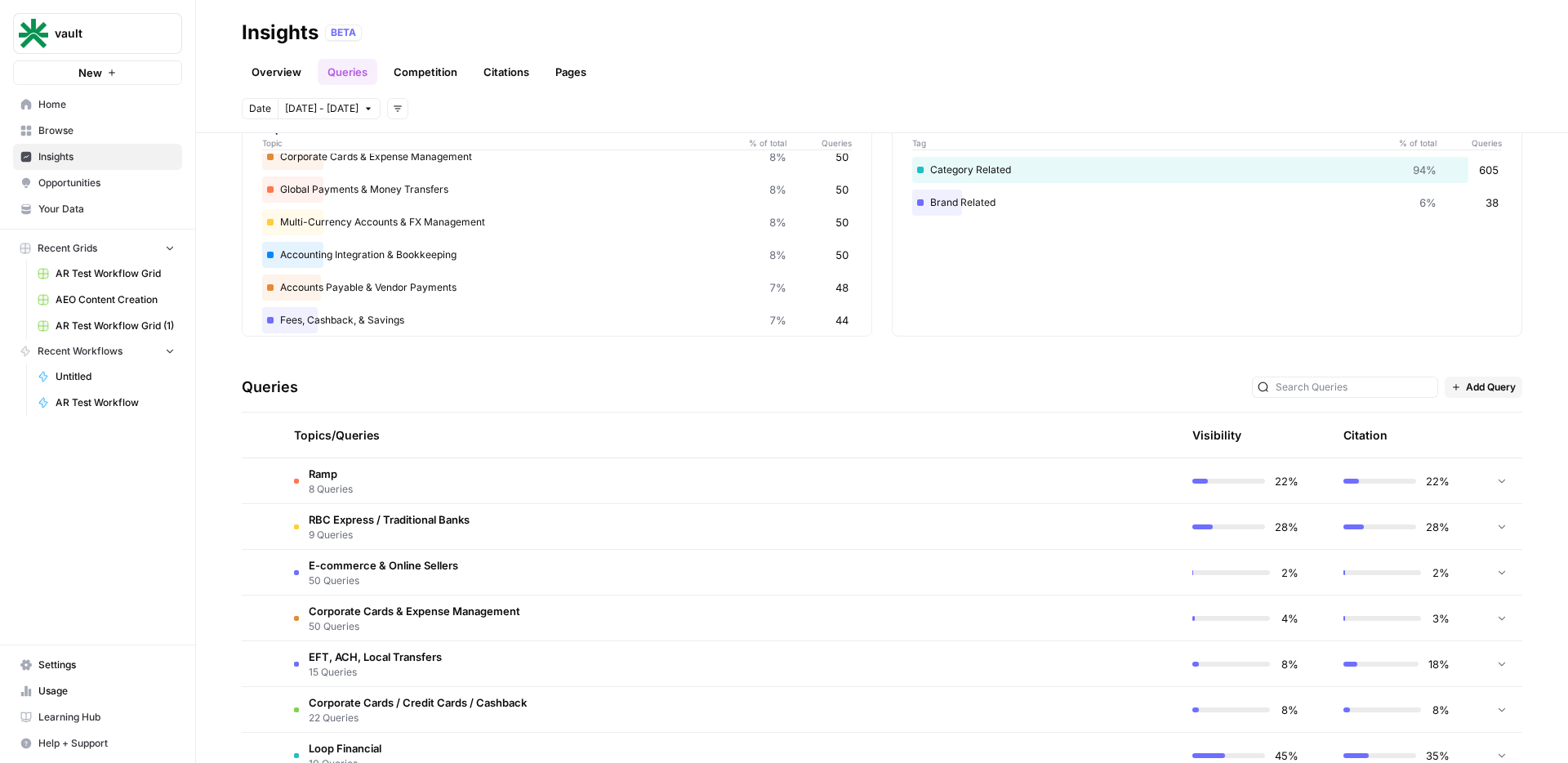
click at [516, 477] on td "Ramp 8 Queries" at bounding box center [652, 481] width 743 height 45
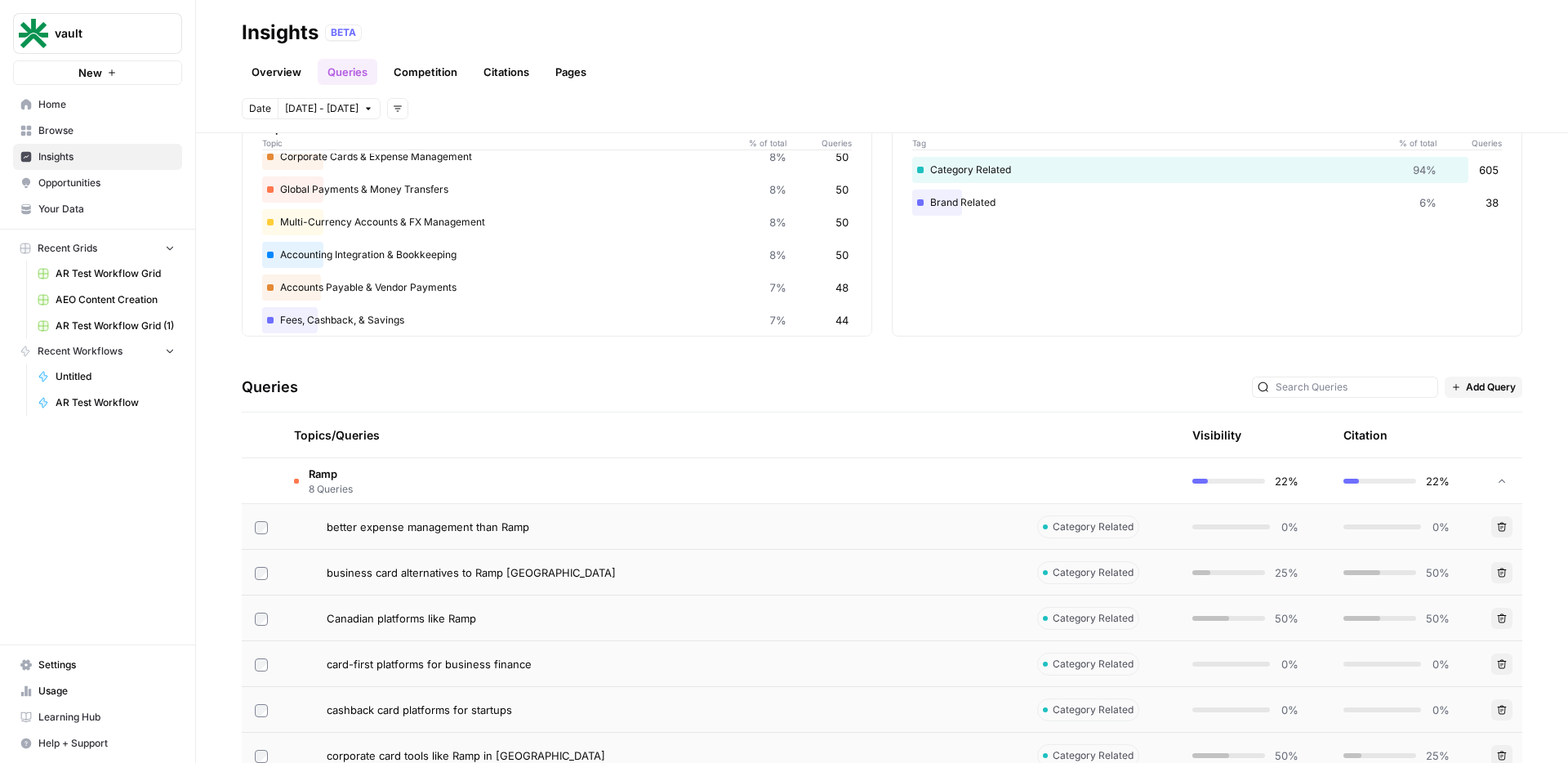
drag, startPoint x: 567, startPoint y: 570, endPoint x: 375, endPoint y: 569, distance: 192.0
click at [375, 569] on div "business card alternatives to Ramp [GEOGRAPHIC_DATA]" at bounding box center [669, 573] width 684 height 17
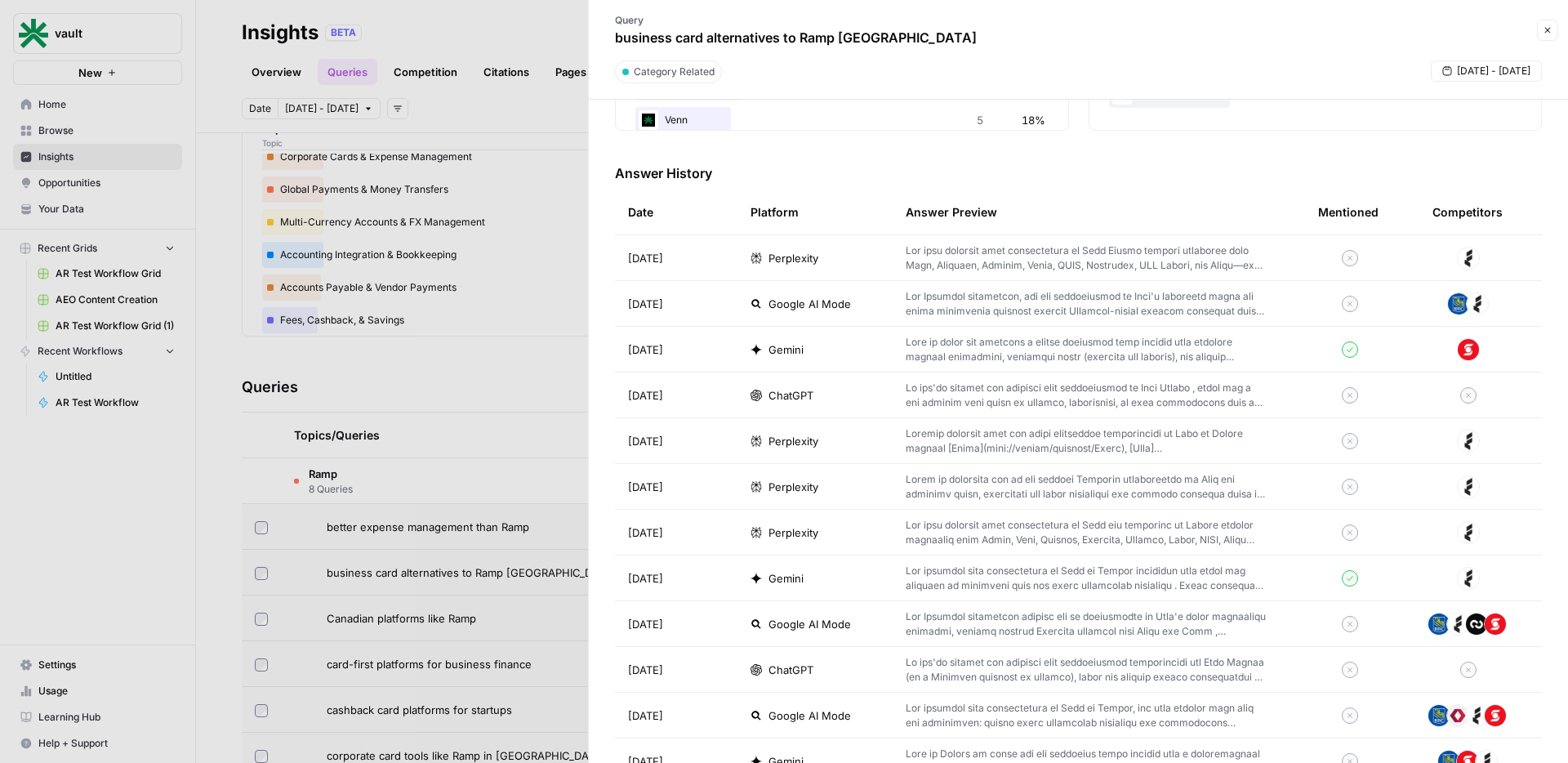
scroll to position [456, 0]
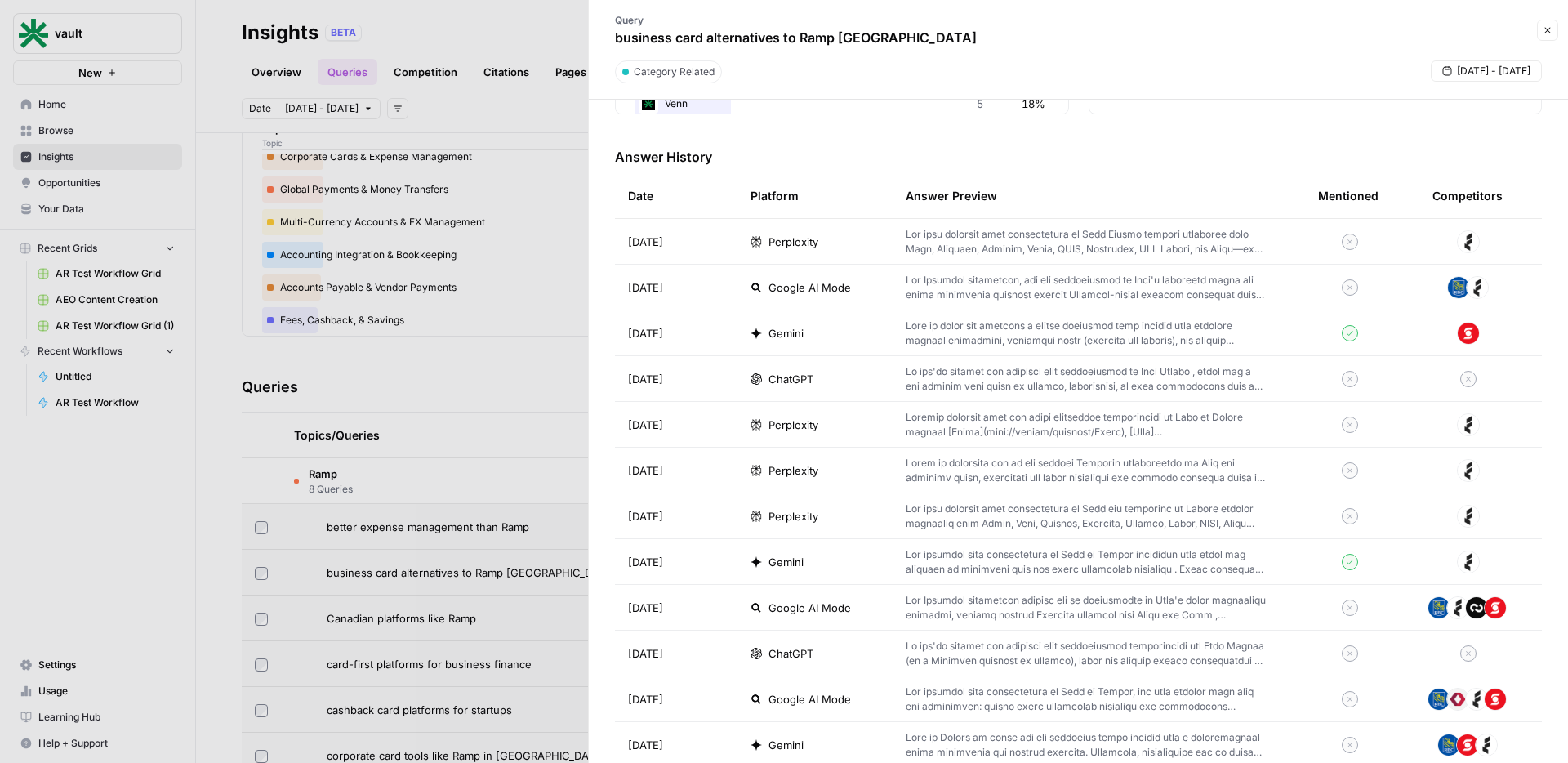
click at [494, 343] on div at bounding box center [784, 381] width 1568 height 763
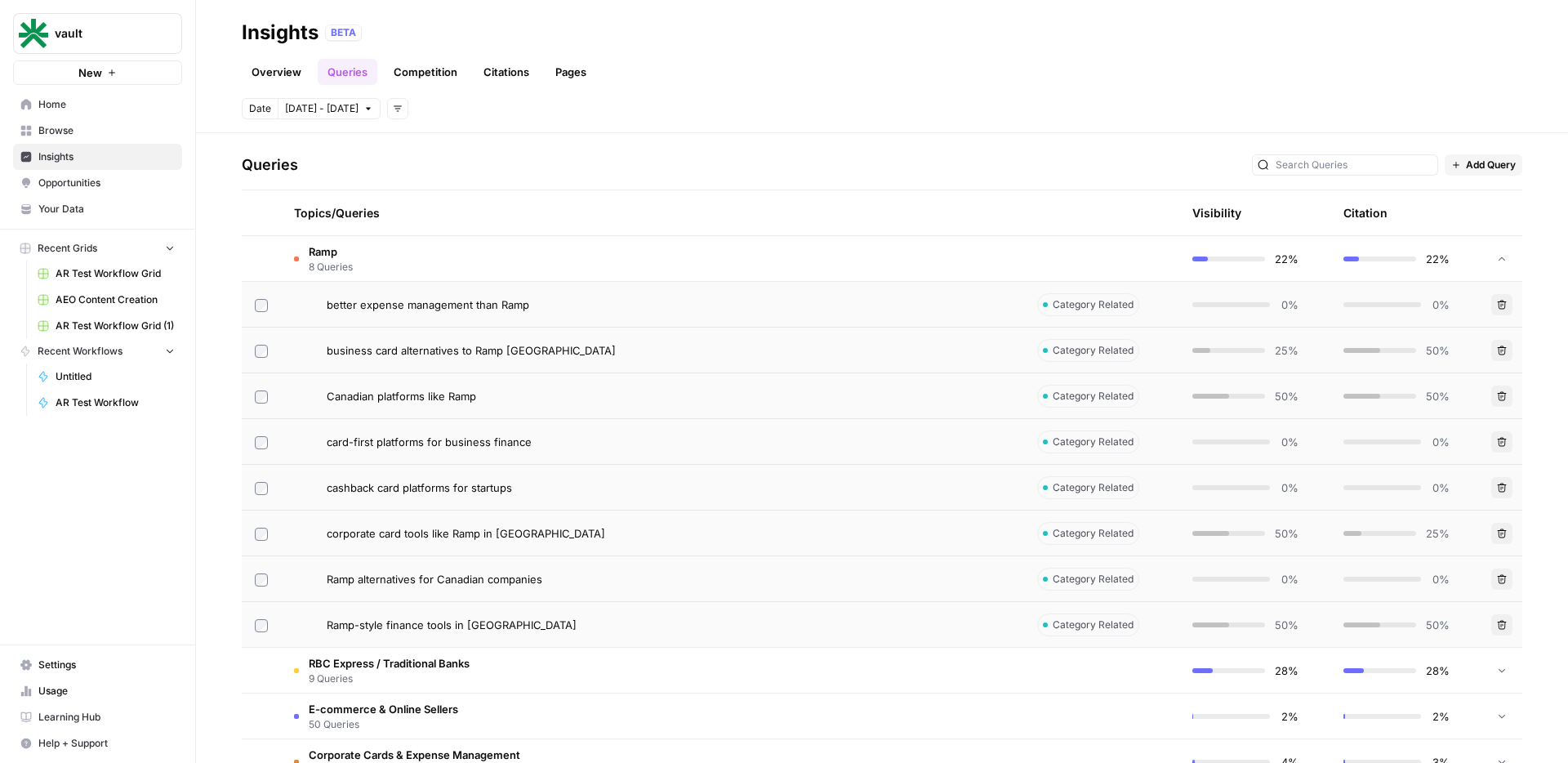
scroll to position [334, 0]
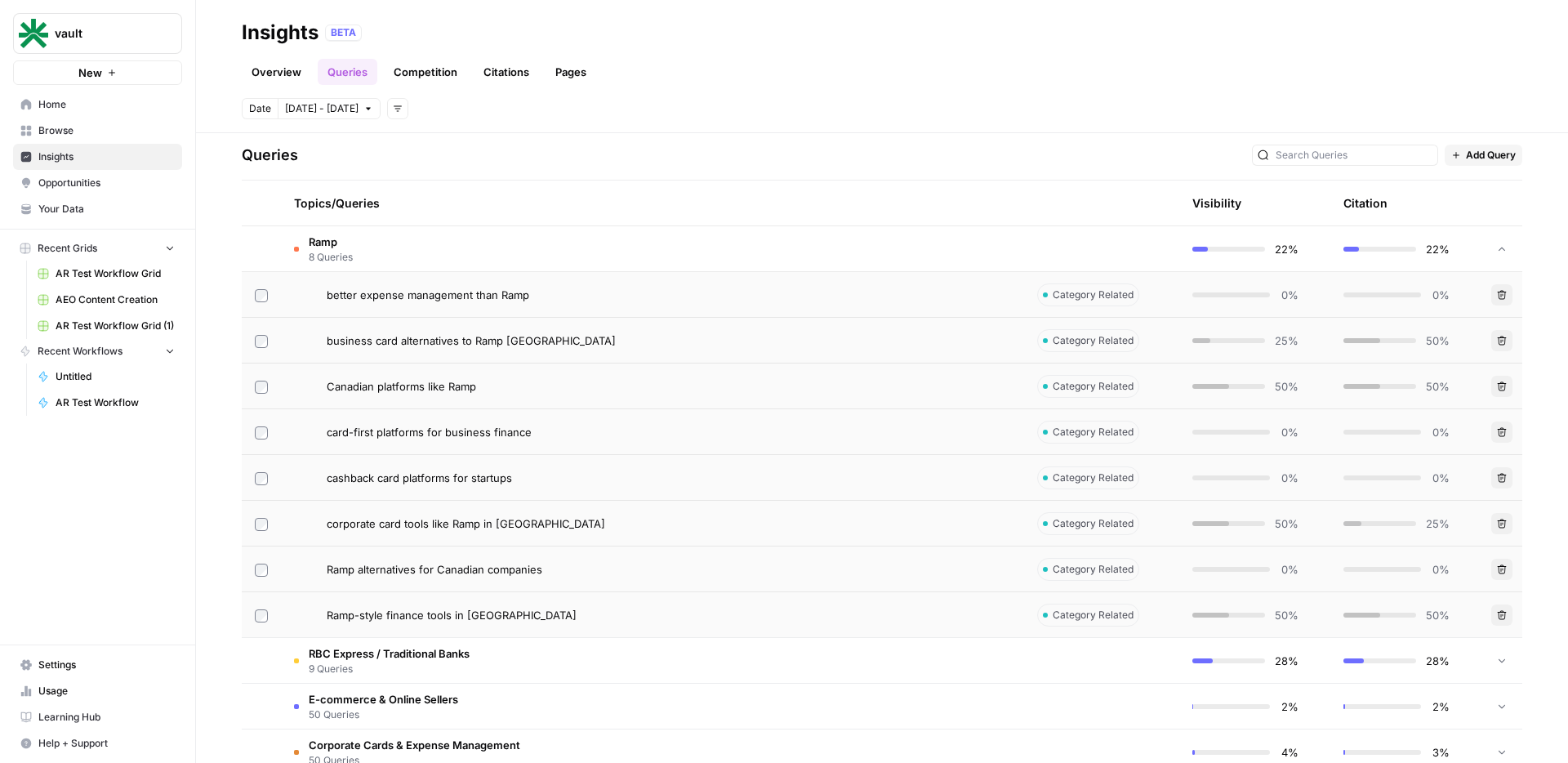
click at [426, 262] on td "Ramp 8 Queries" at bounding box center [652, 249] width 743 height 45
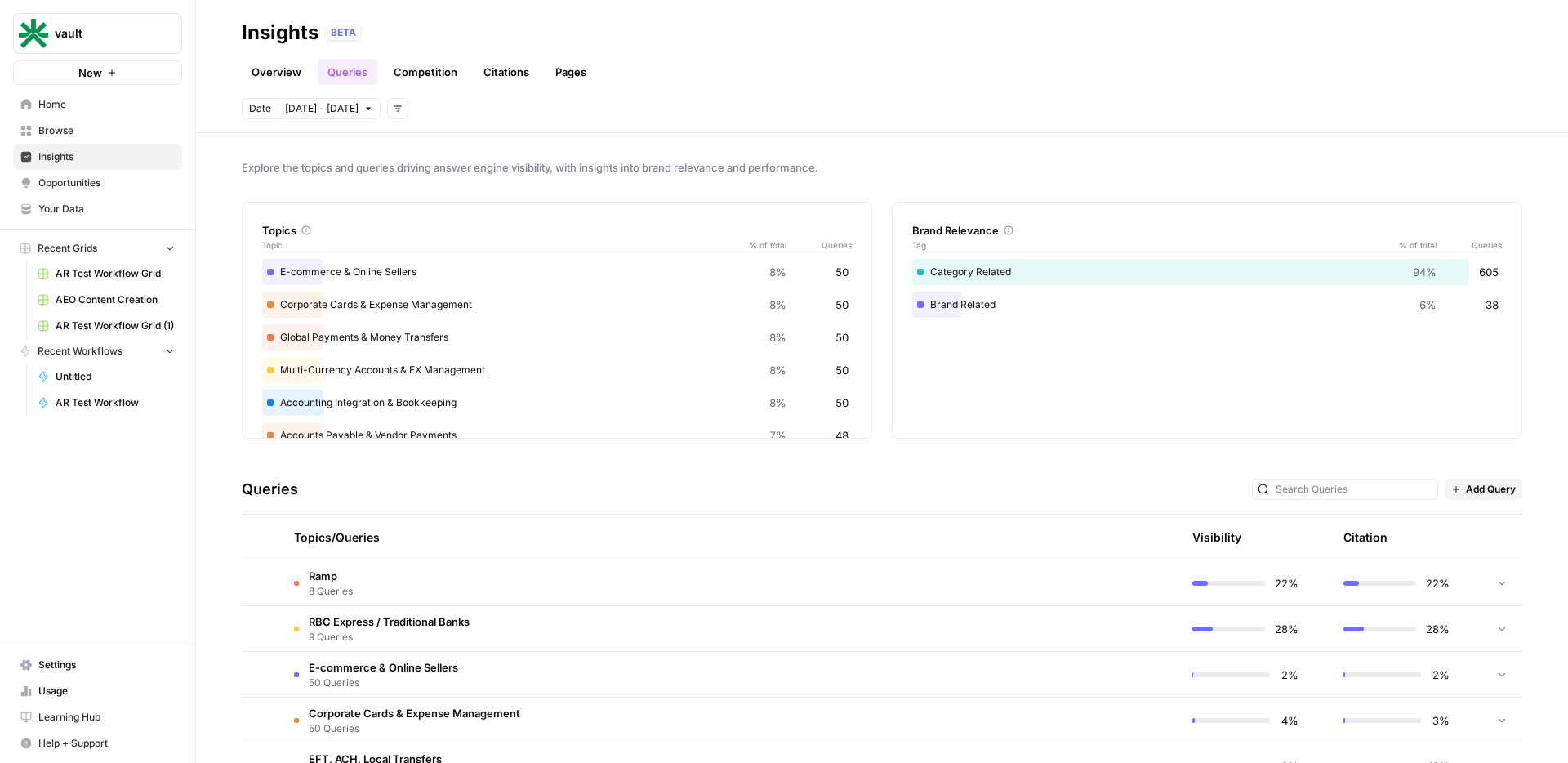
scroll to position [290, 0]
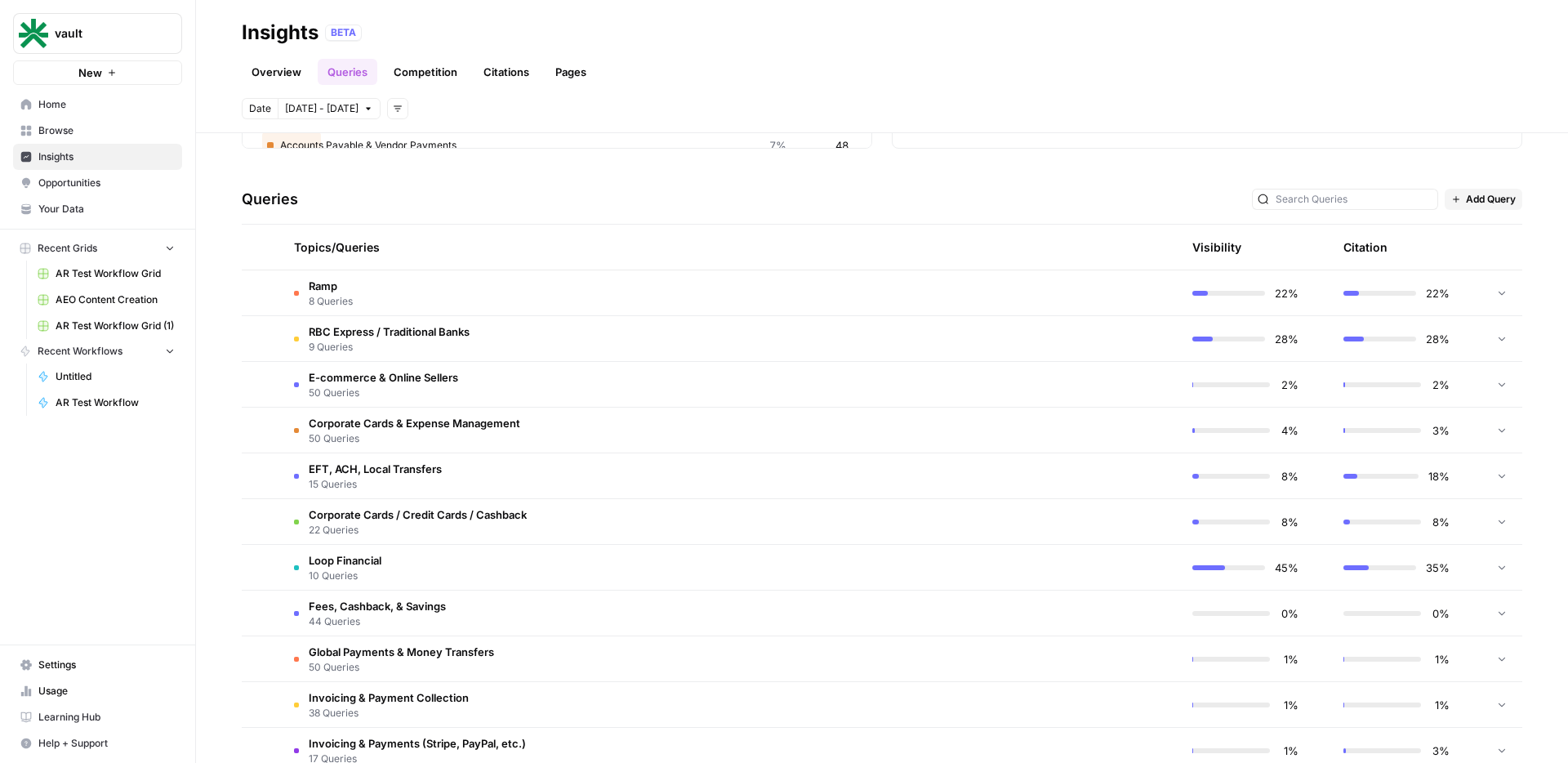
click at [632, 511] on td "Corporate Cards / Credit Cards / Cashback 22 Queries" at bounding box center [652, 521] width 743 height 45
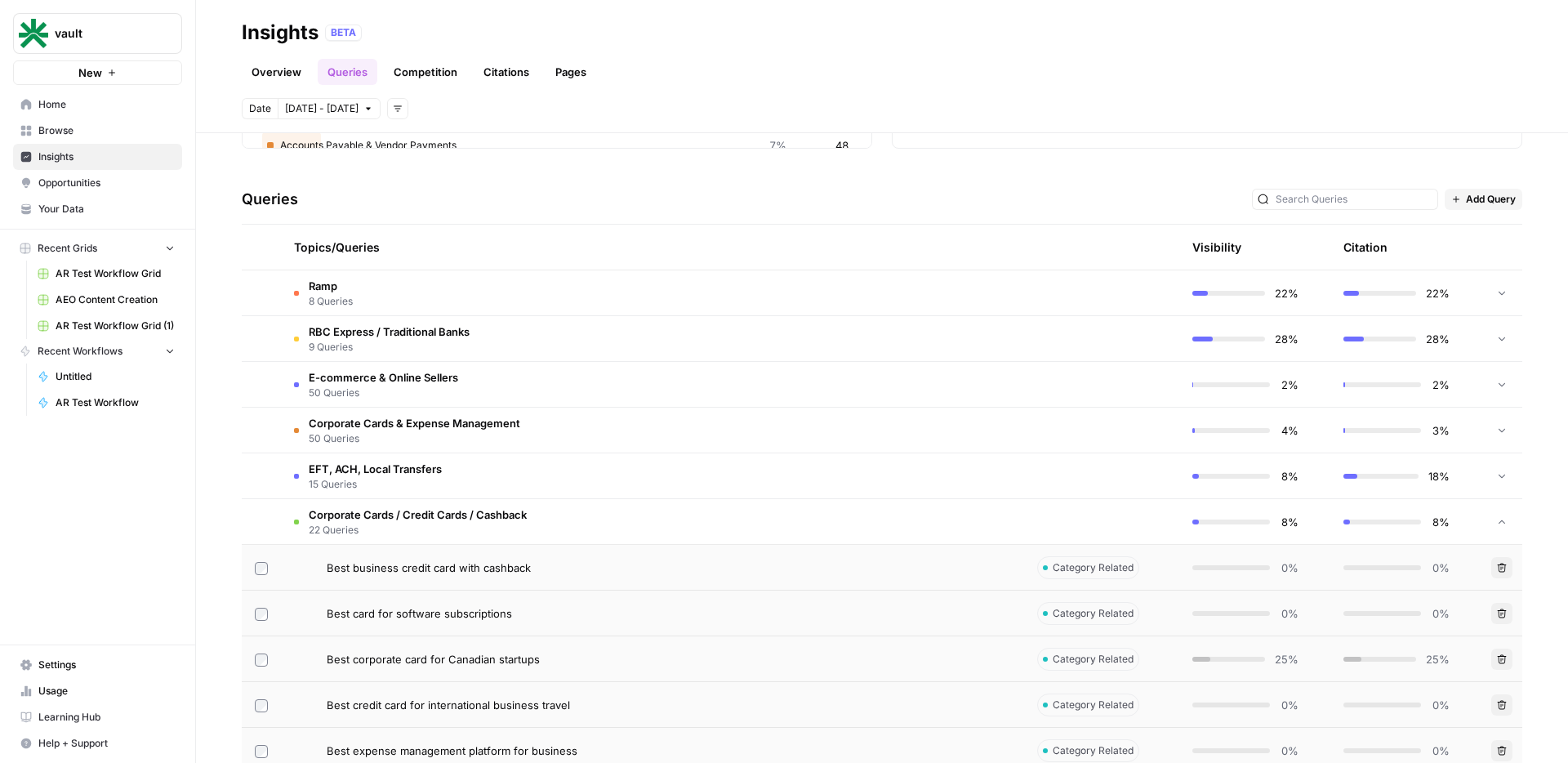
click at [632, 511] on td "Corporate Cards / Credit Cards / Cashback 22 Queries" at bounding box center [652, 521] width 743 height 45
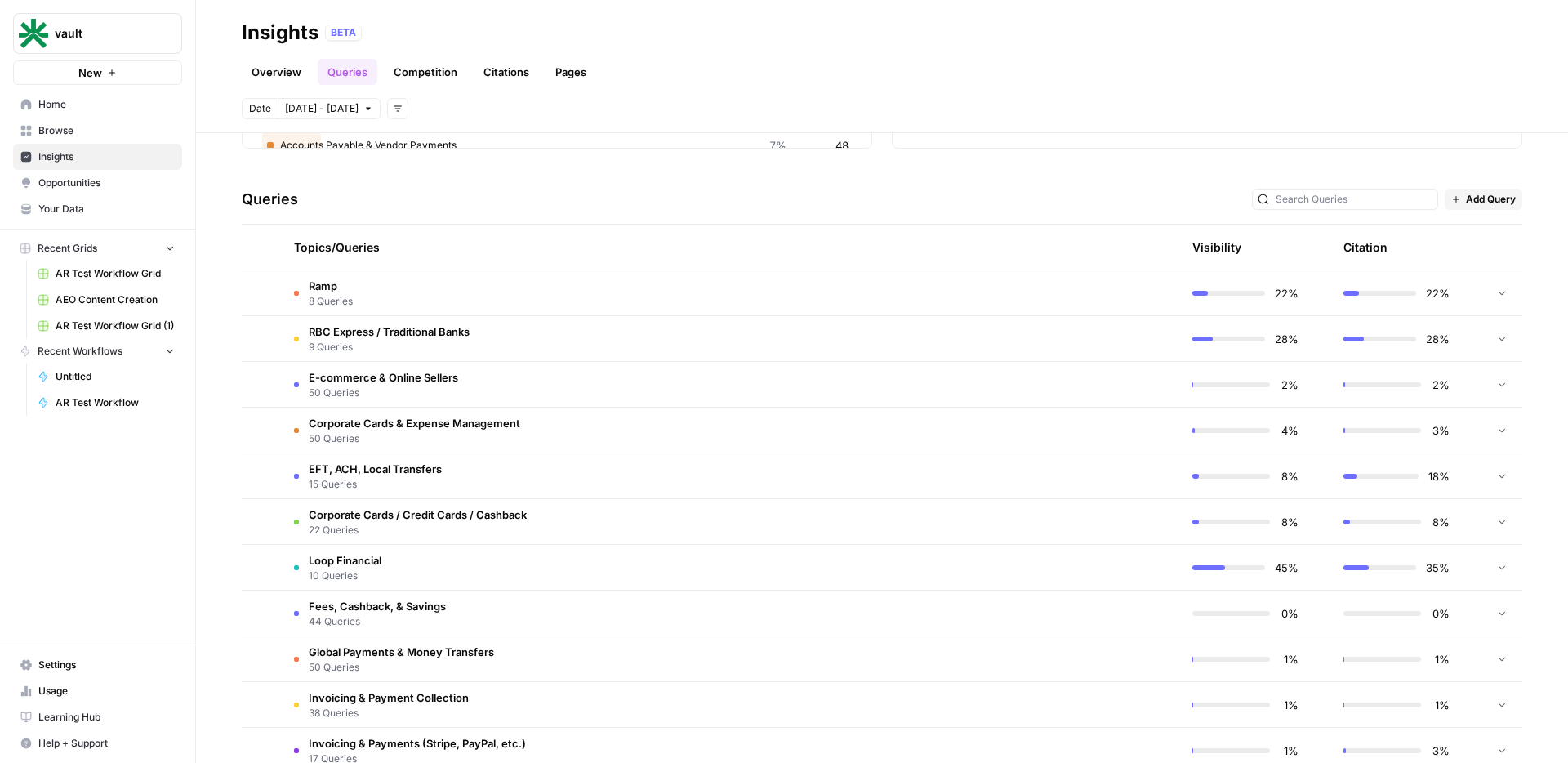
click at [677, 377] on td "E-commerce & Online Sellers 50 Queries" at bounding box center [652, 384] width 743 height 45
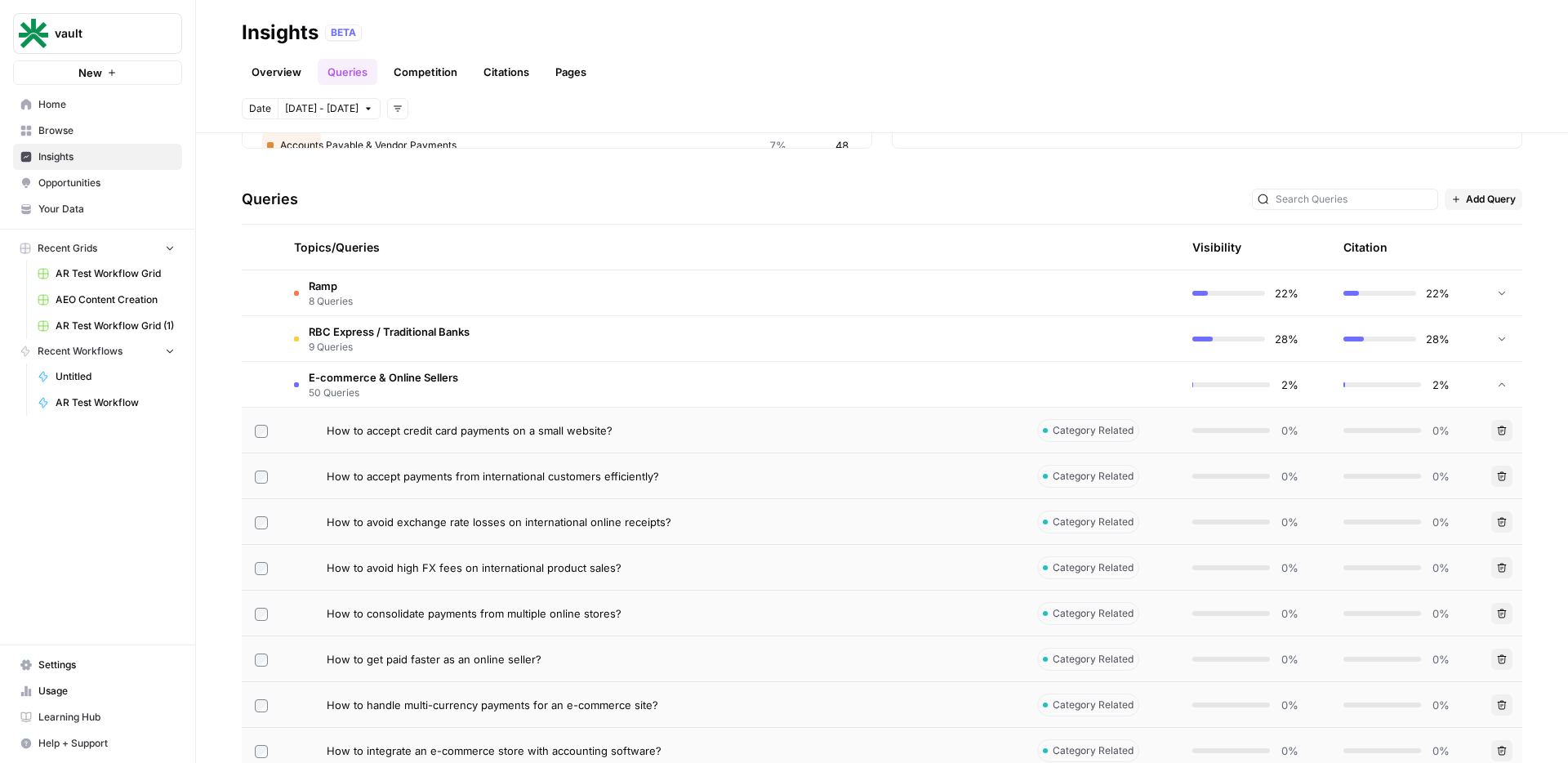
click at [986, 427] on div "How to accept credit card payments on a small website?" at bounding box center [669, 431] width 684 height 17
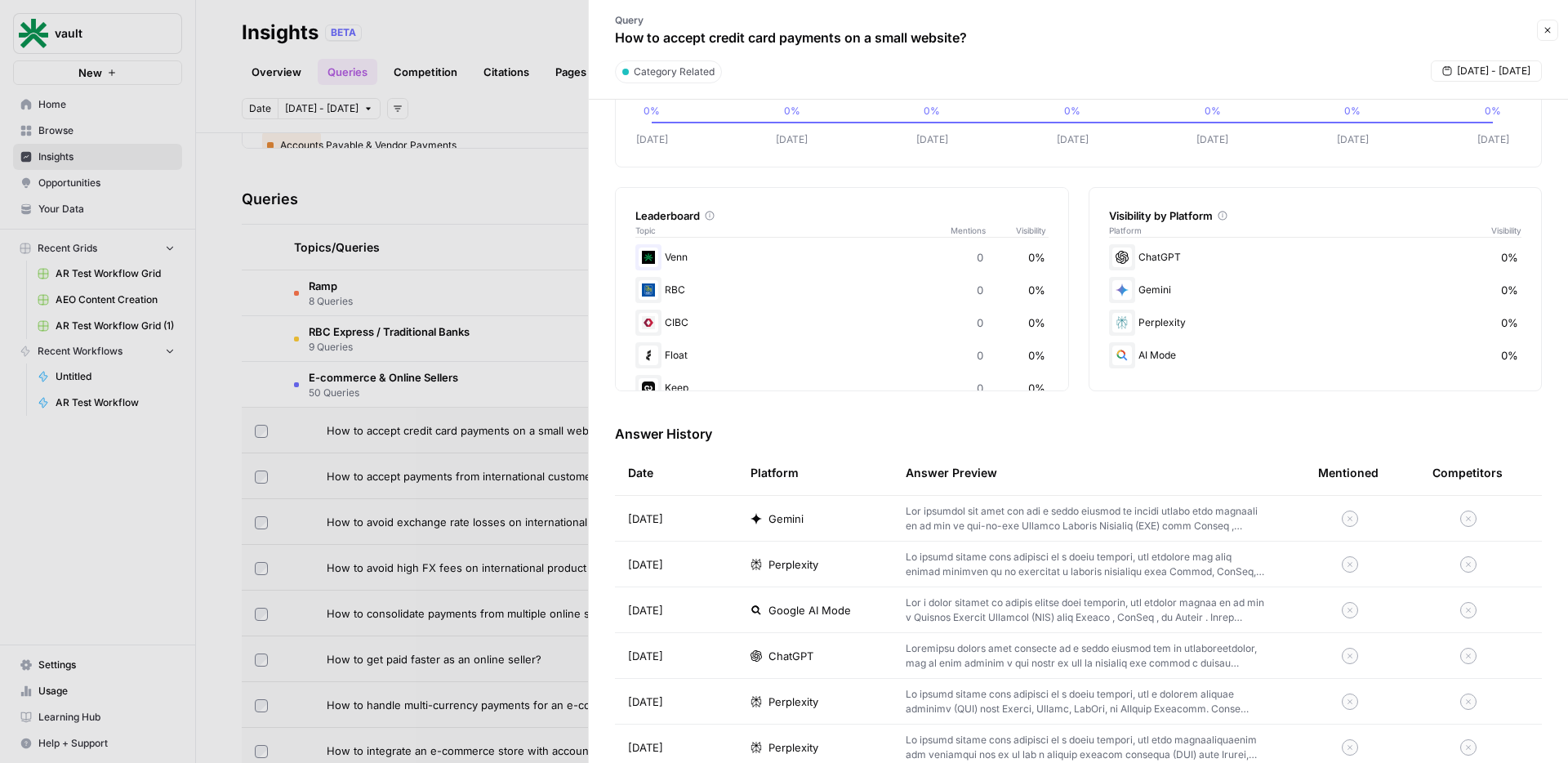
scroll to position [192, 0]
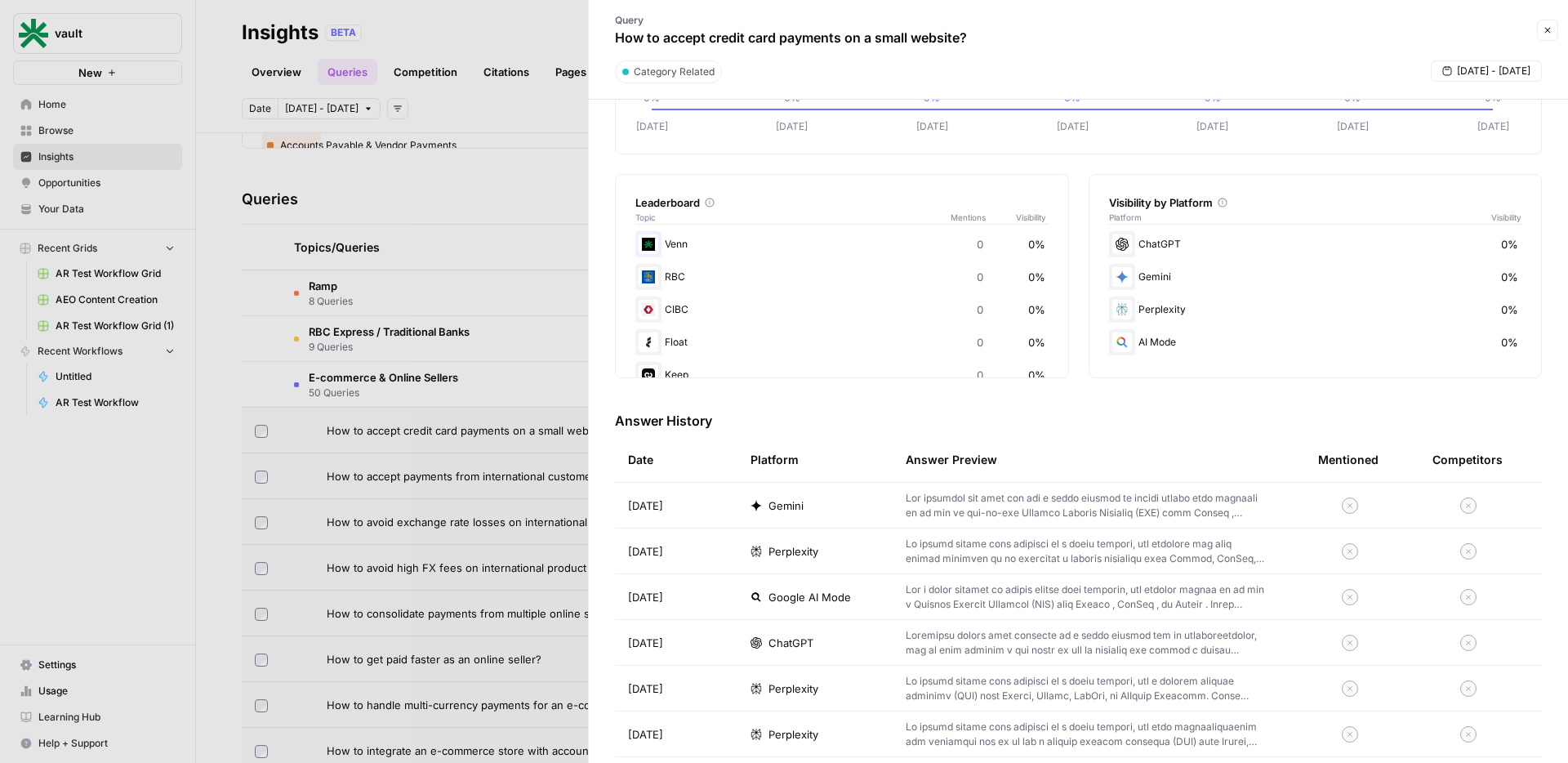
click at [523, 515] on div at bounding box center [784, 381] width 1568 height 763
